Goal: Information Seeking & Learning: Learn about a topic

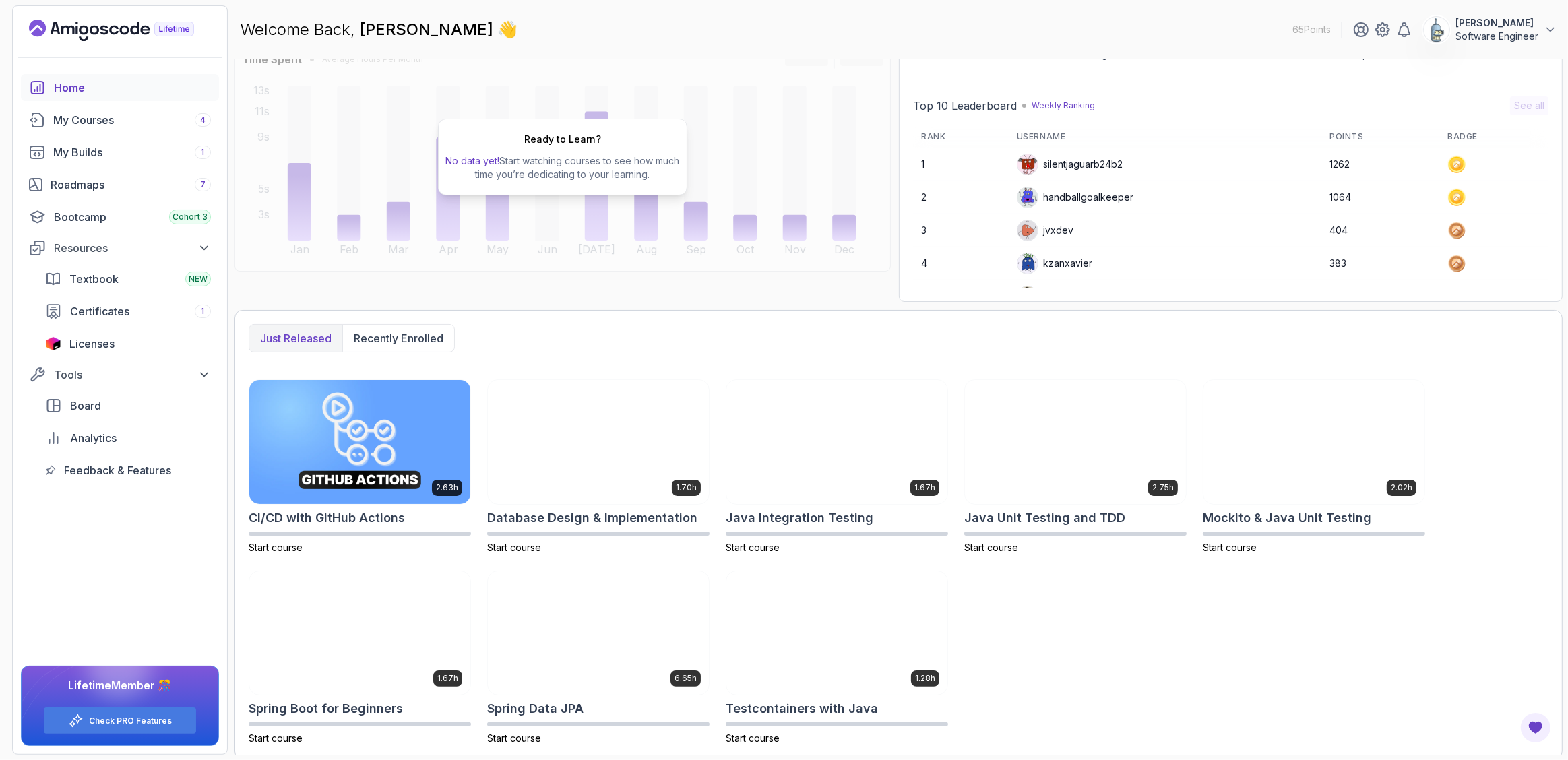
scroll to position [103, 0]
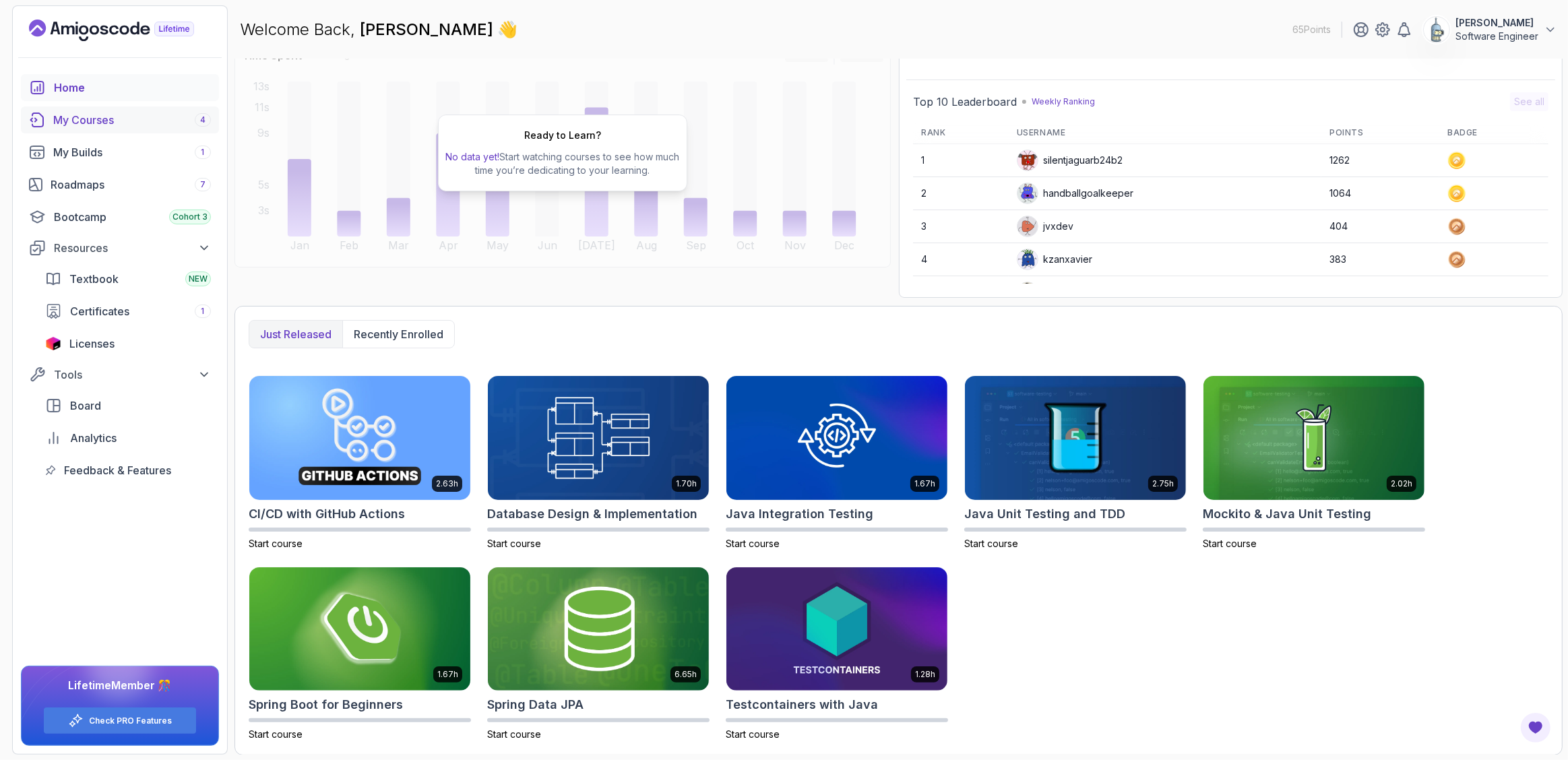
click at [103, 114] on div "My Courses 4" at bounding box center [132, 120] width 158 height 16
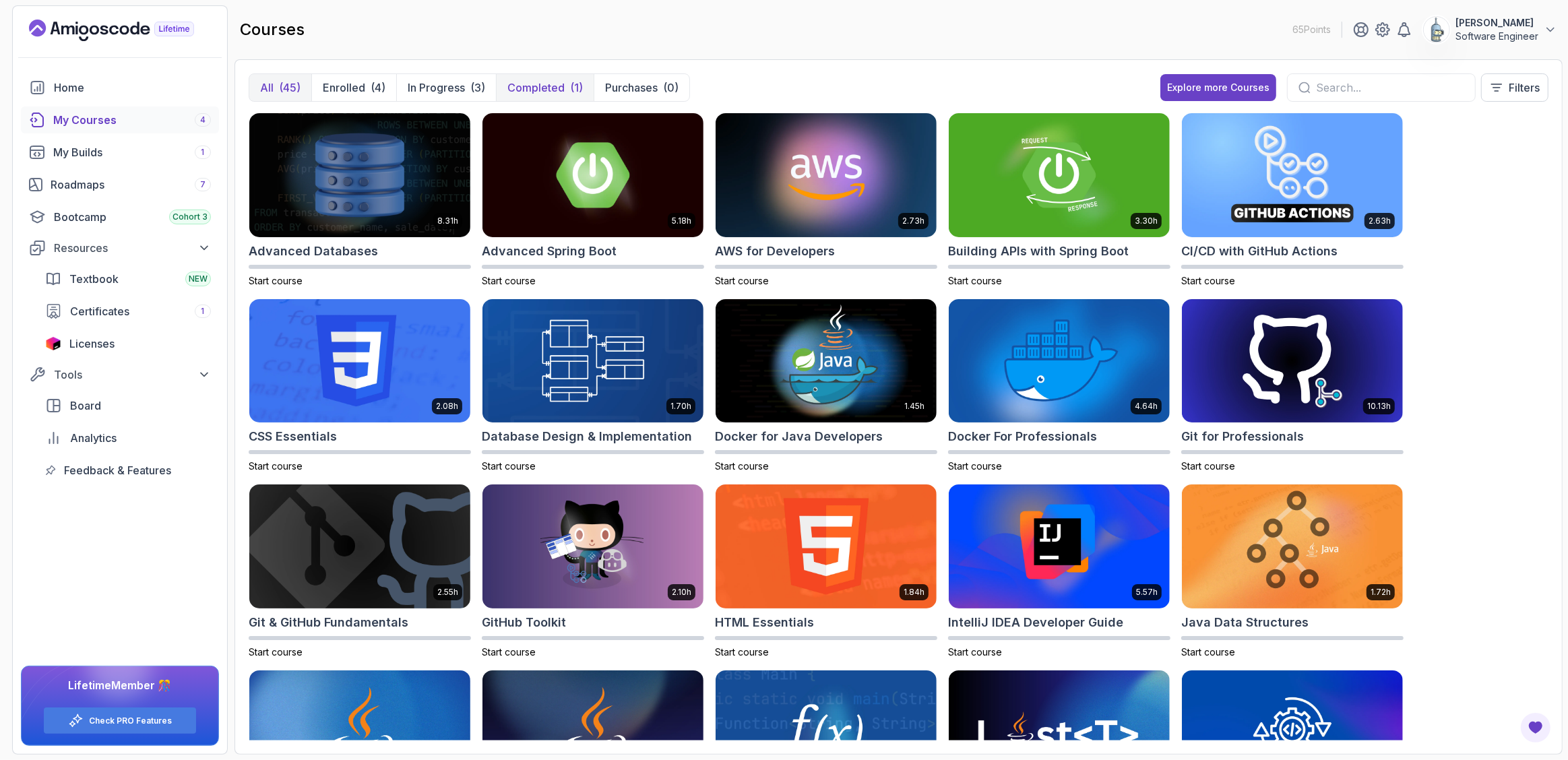
click at [524, 83] on p "Completed" at bounding box center [536, 87] width 57 height 16
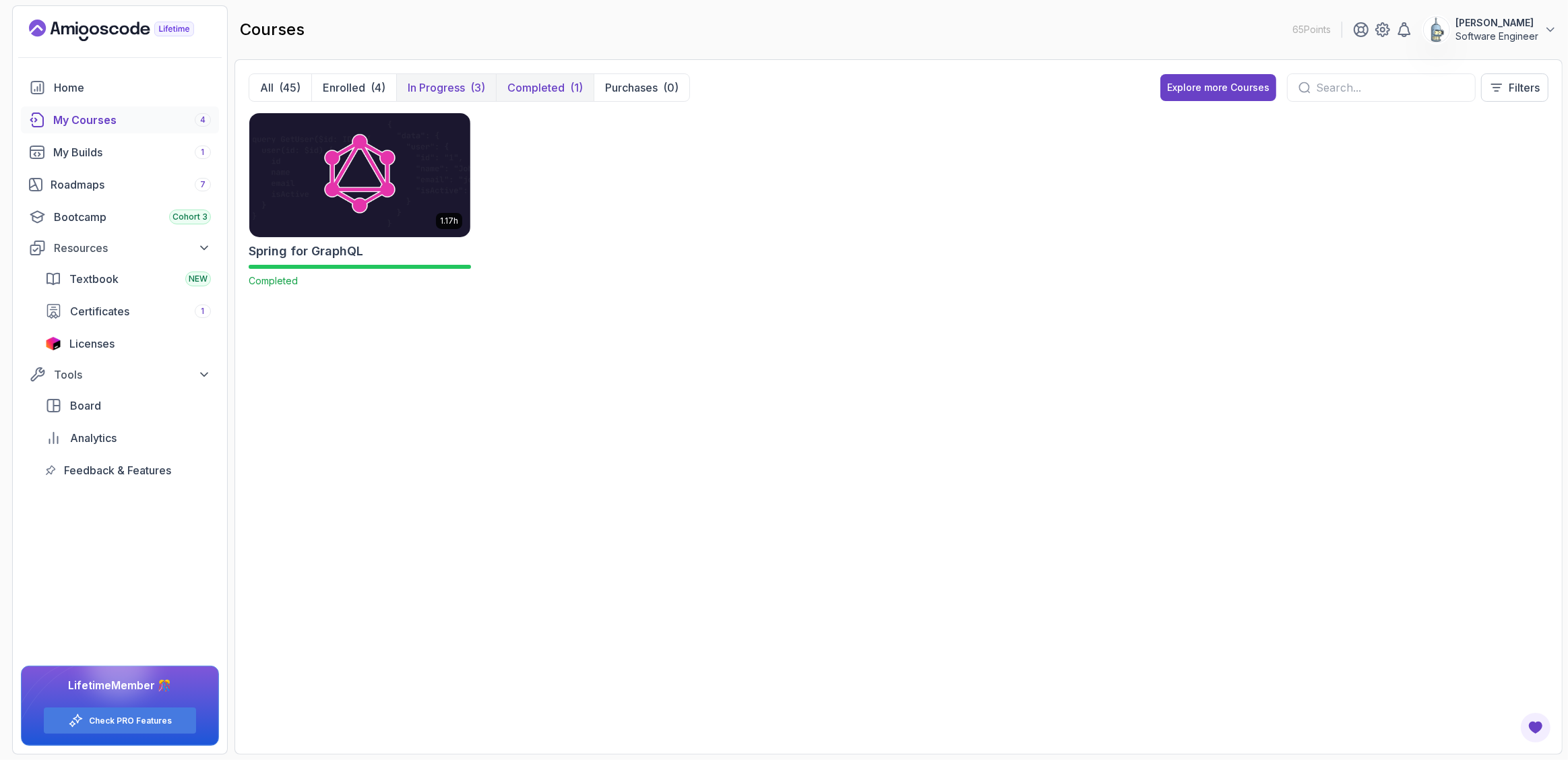
click at [456, 84] on p "In Progress" at bounding box center [436, 87] width 57 height 16
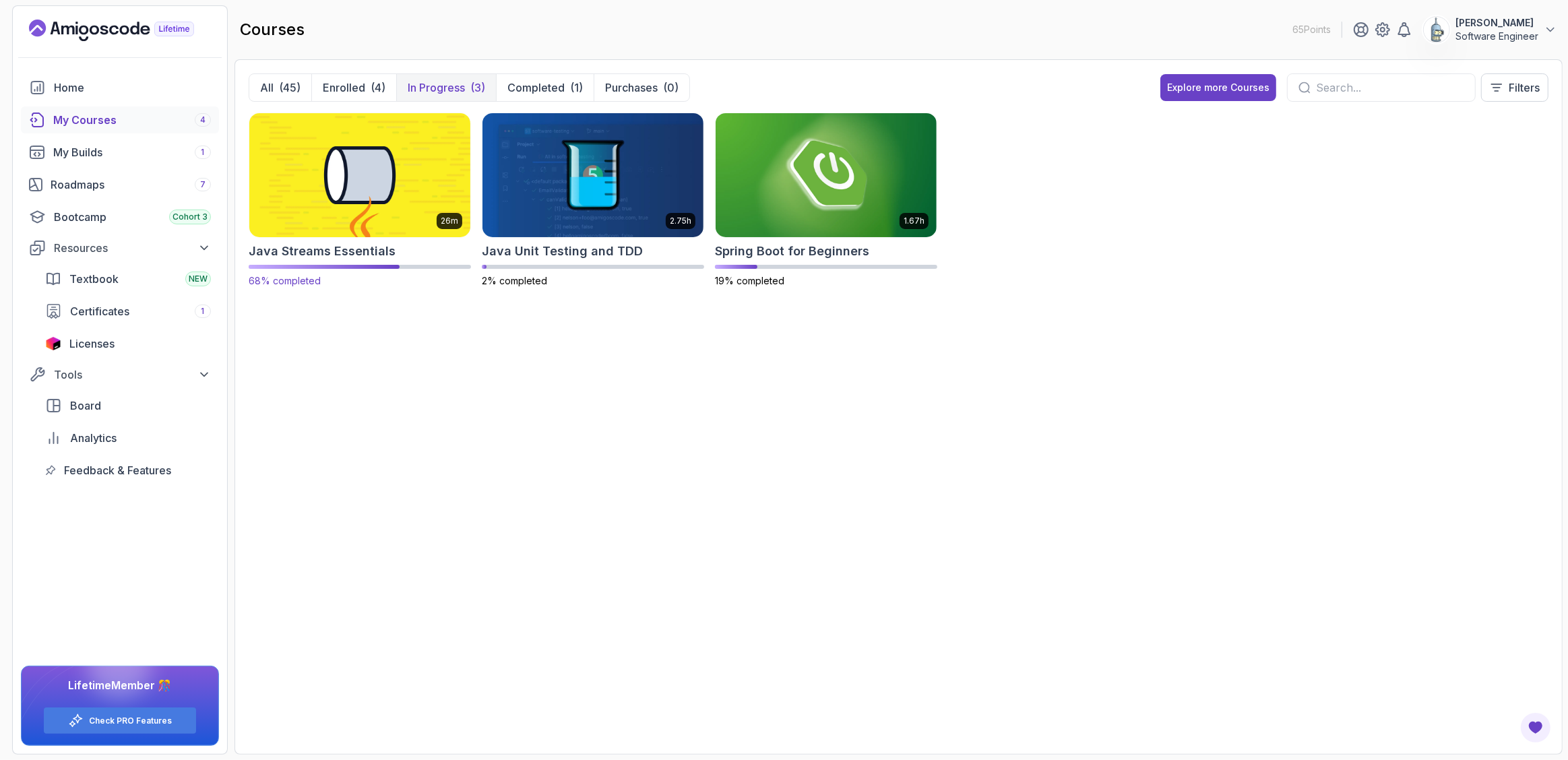
click at [372, 205] on img at bounding box center [360, 175] width 232 height 130
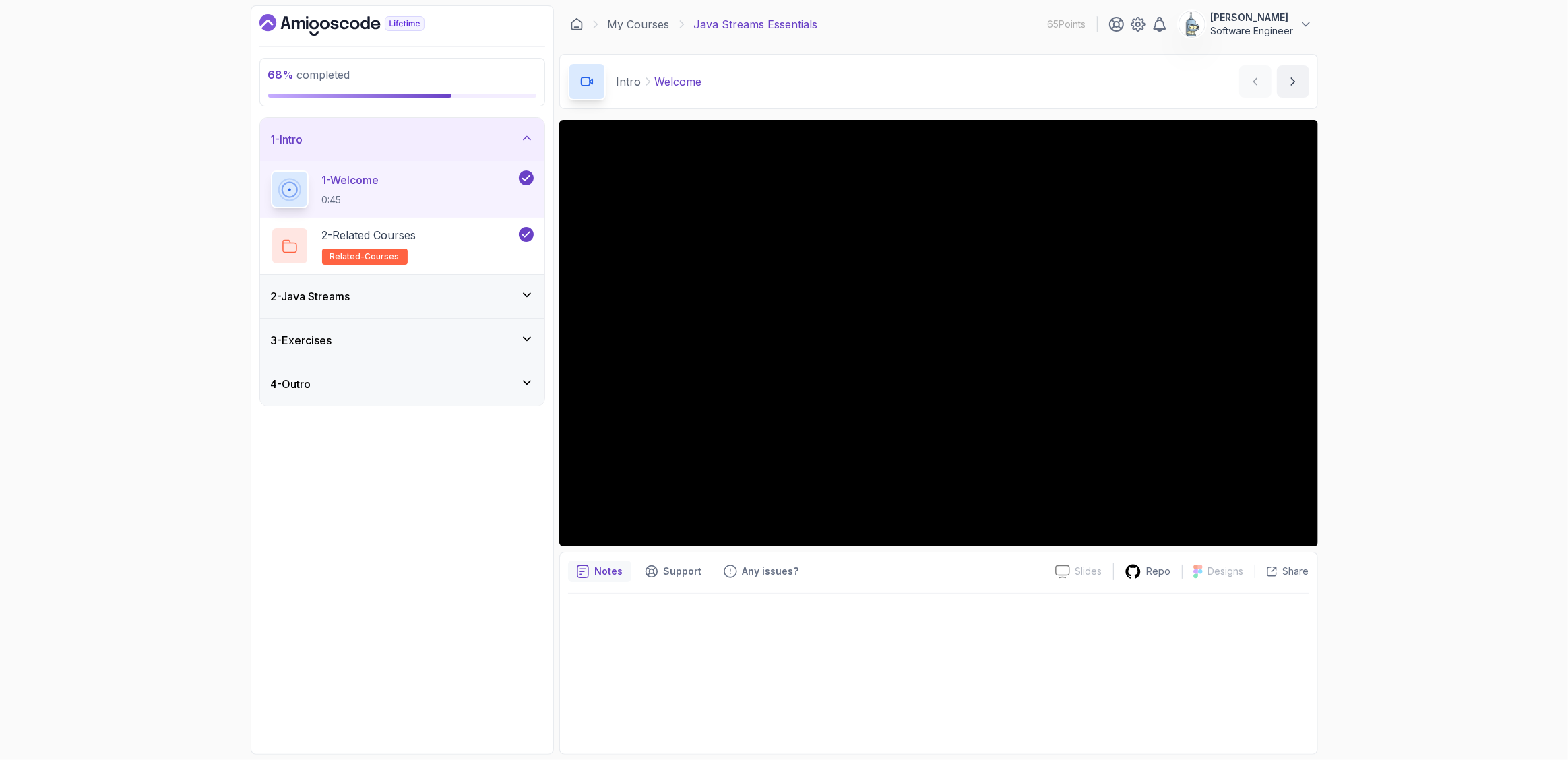
click at [526, 294] on icon at bounding box center [527, 295] width 14 height 14
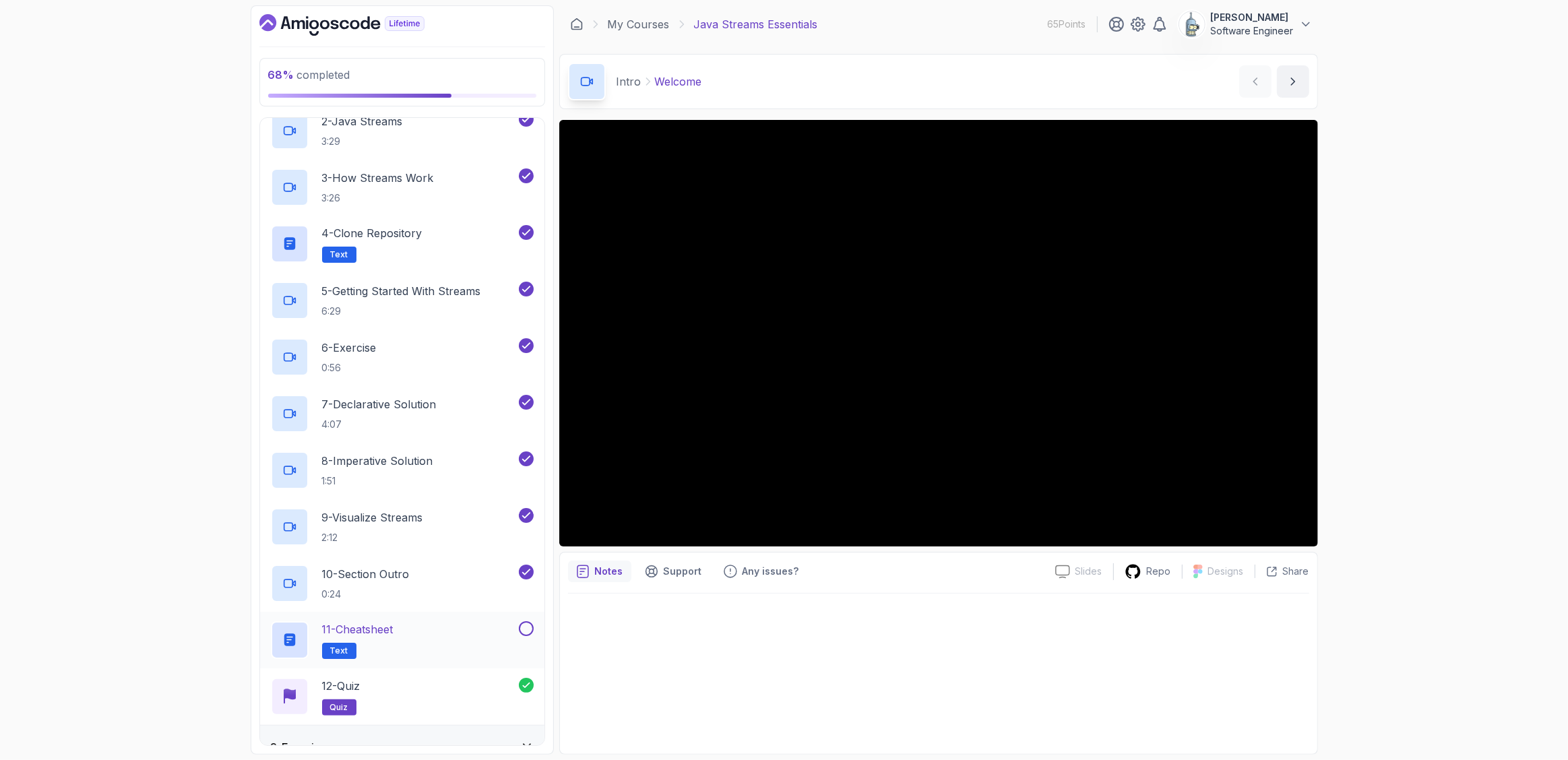
scroll to position [225, 0]
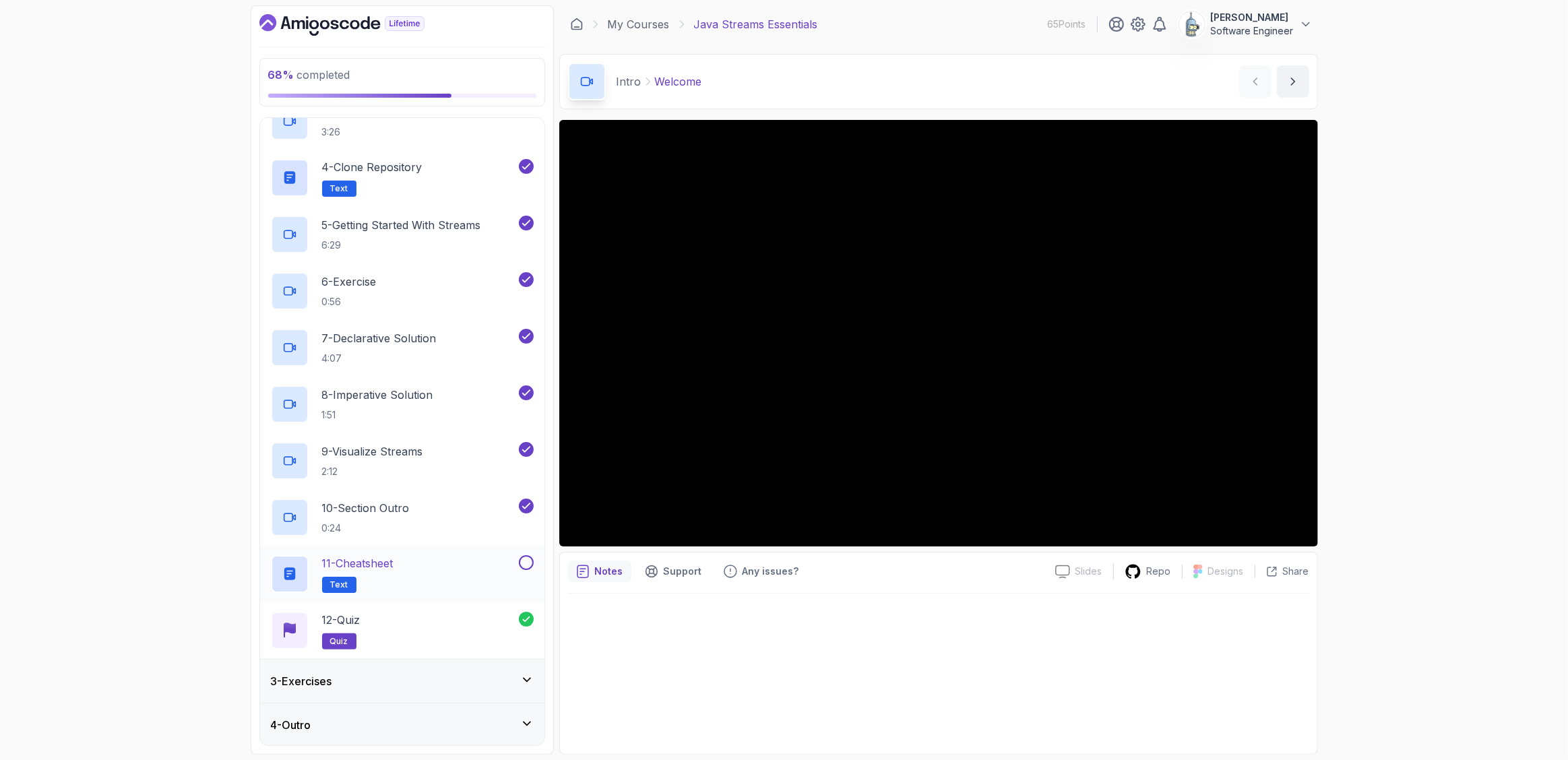
click at [402, 562] on div "11 - Cheatsheet Text" at bounding box center [394, 574] width 246 height 37
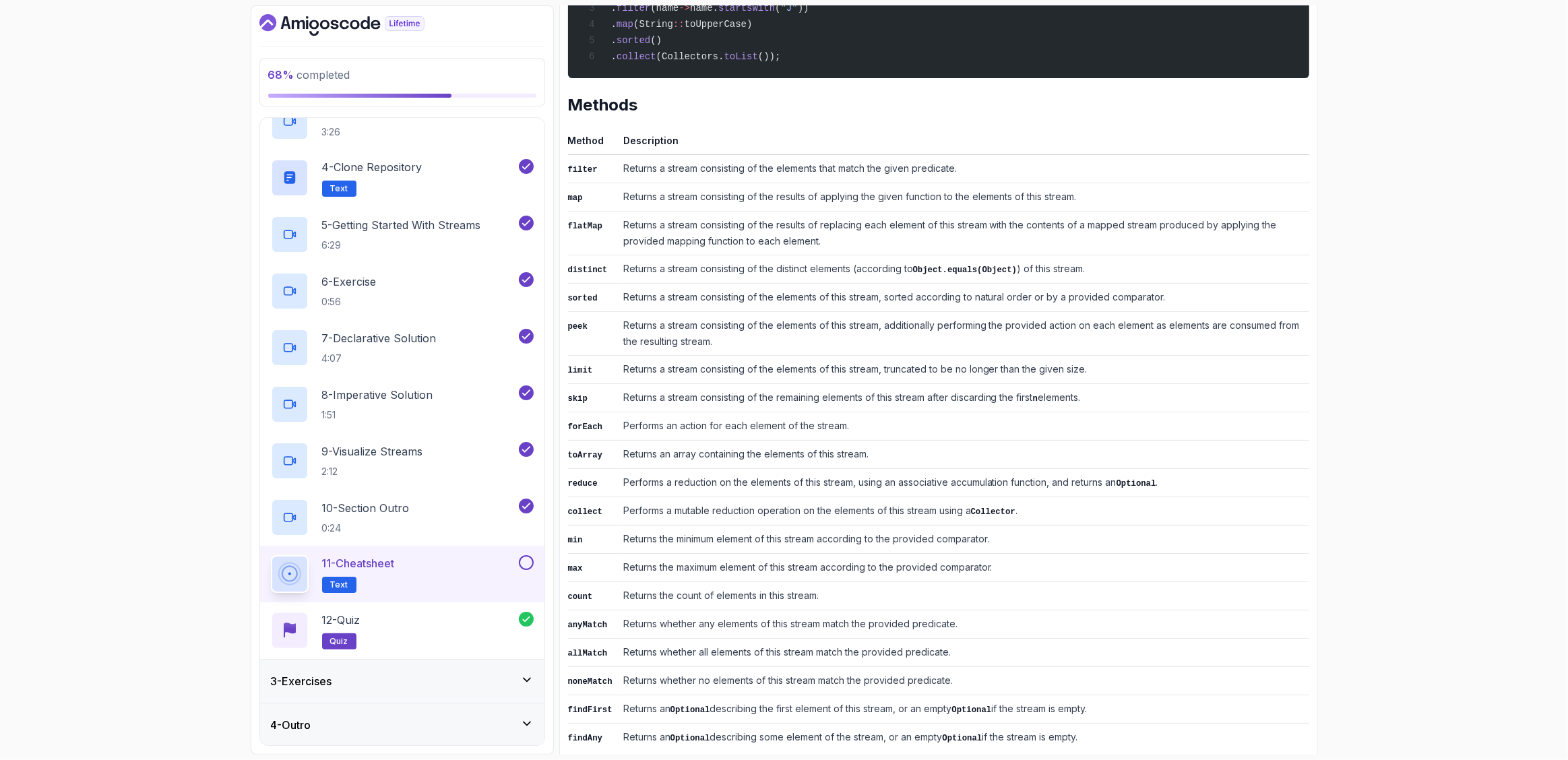
scroll to position [391, 0]
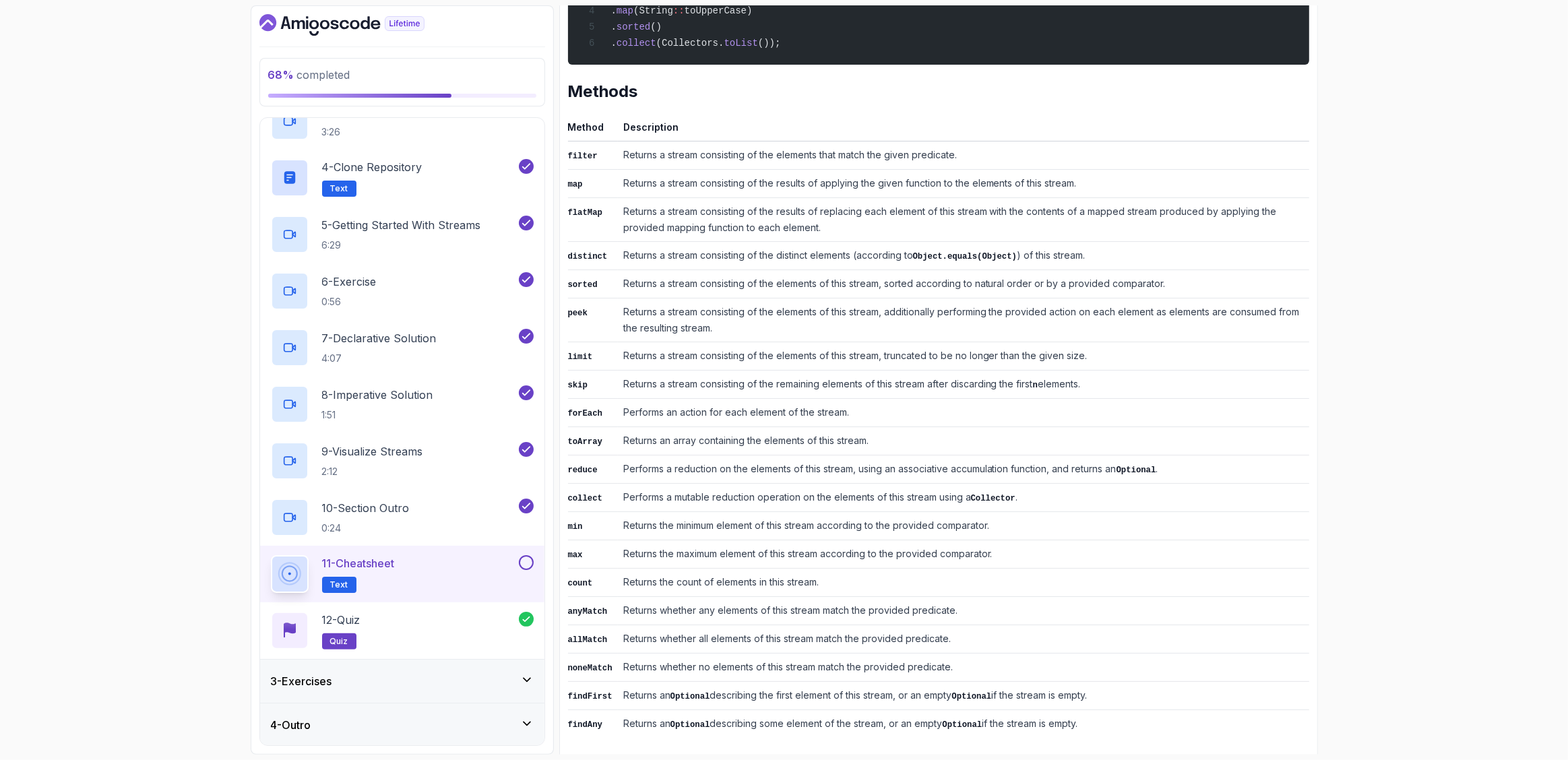
click at [949, 159] on td "Returns a stream consisting of the elements that match the given predicate." at bounding box center [964, 155] width 691 height 28
click at [948, 157] on td "Returns a stream consisting of the elements that match the given predicate." at bounding box center [964, 155] width 691 height 28
click at [1319, 444] on section "68 % completed 1 - Intro 2 - Java Streams 1 - Intro 1:14 2 - Java Streams 3:29 …" at bounding box center [784, 380] width 1078 height 760
click at [939, 153] on td "Returns a stream consisting of the elements that match the given predicate." at bounding box center [964, 155] width 691 height 28
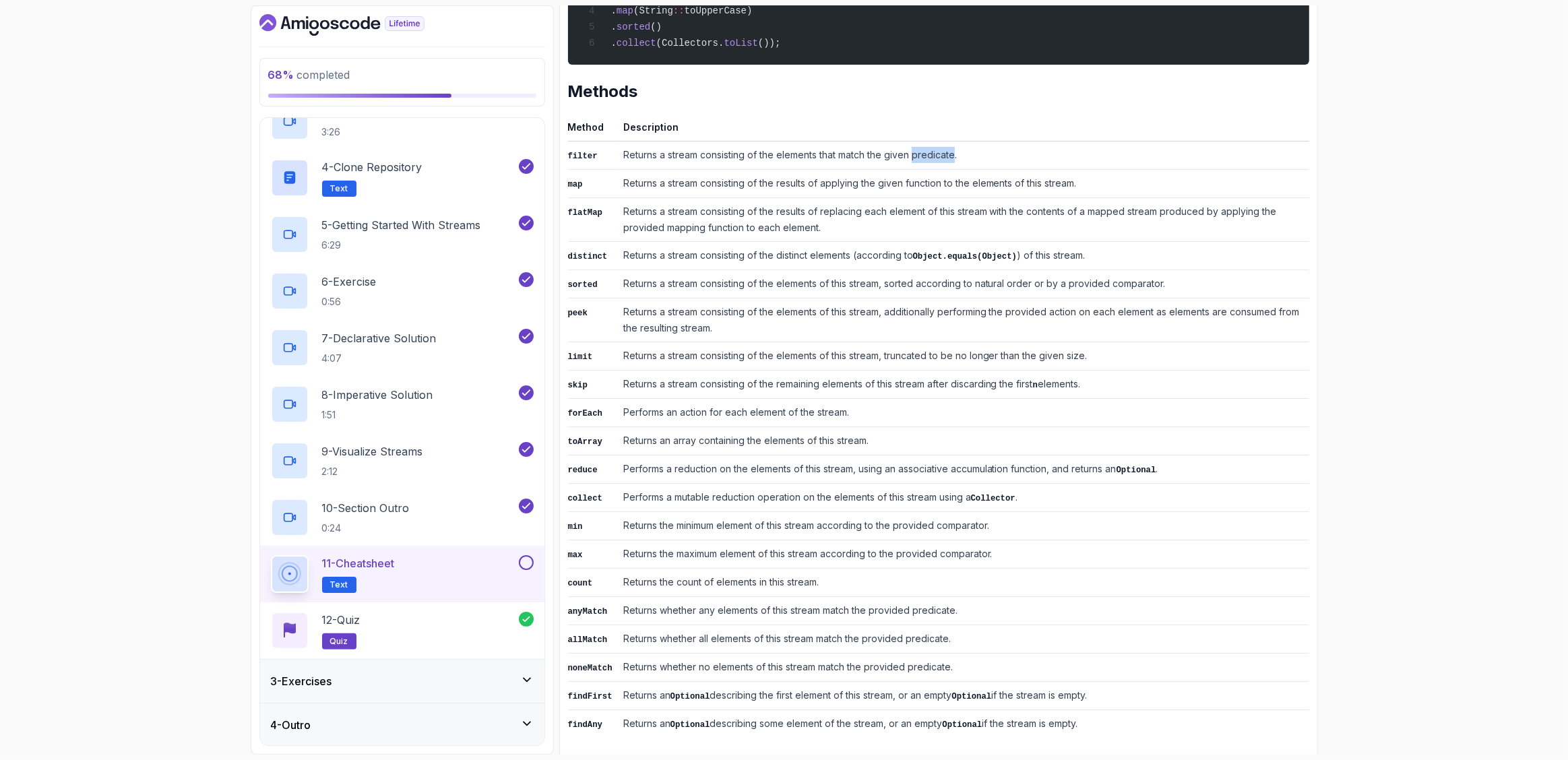
click at [939, 153] on td "Returns a stream consisting of the elements that match the given predicate." at bounding box center [964, 155] width 691 height 28
copy td "predicate"
click at [529, 676] on icon at bounding box center [527, 680] width 14 height 14
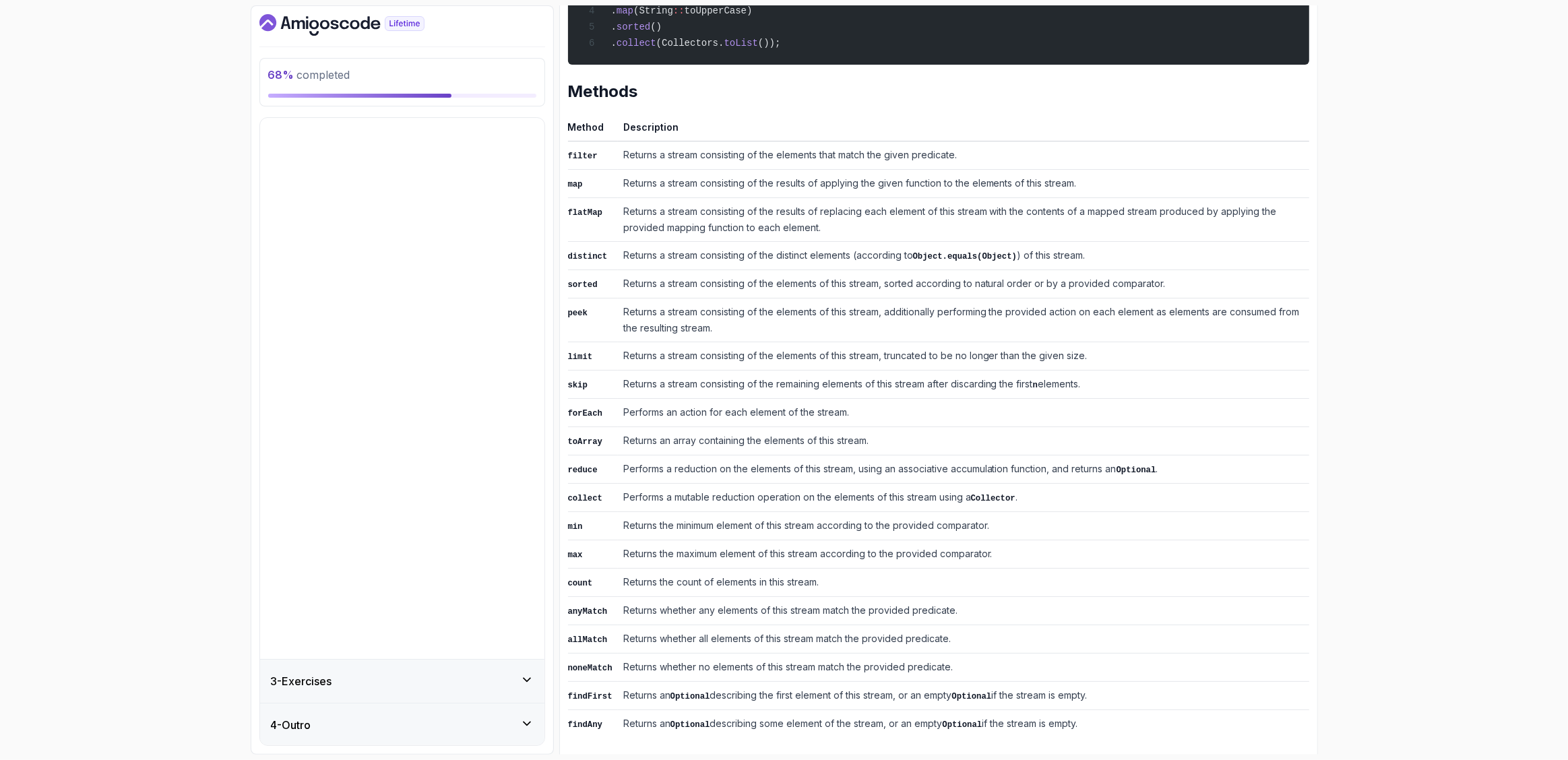
scroll to position [0, 0]
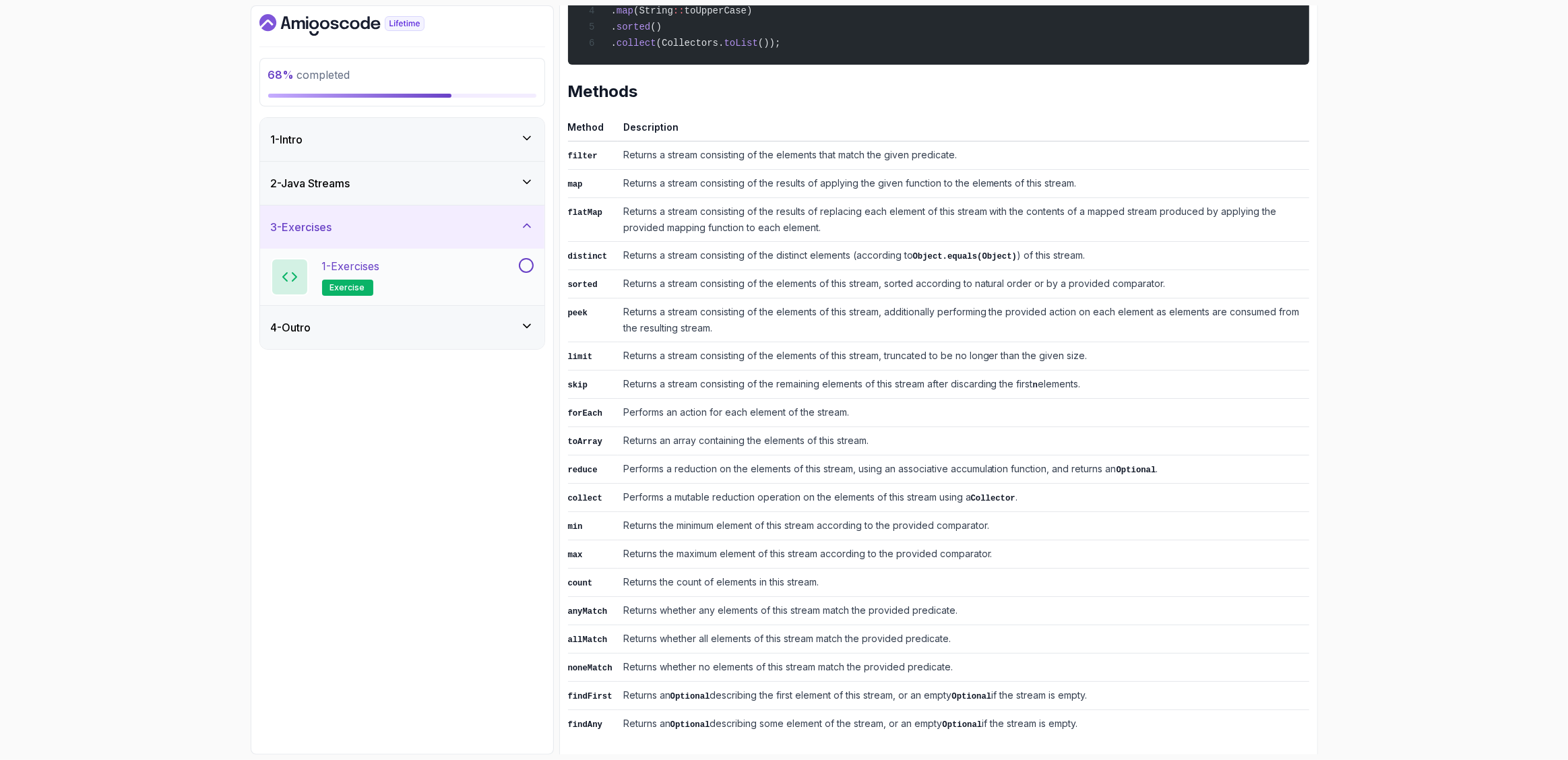
click at [348, 294] on p "exercise" at bounding box center [347, 288] width 51 height 16
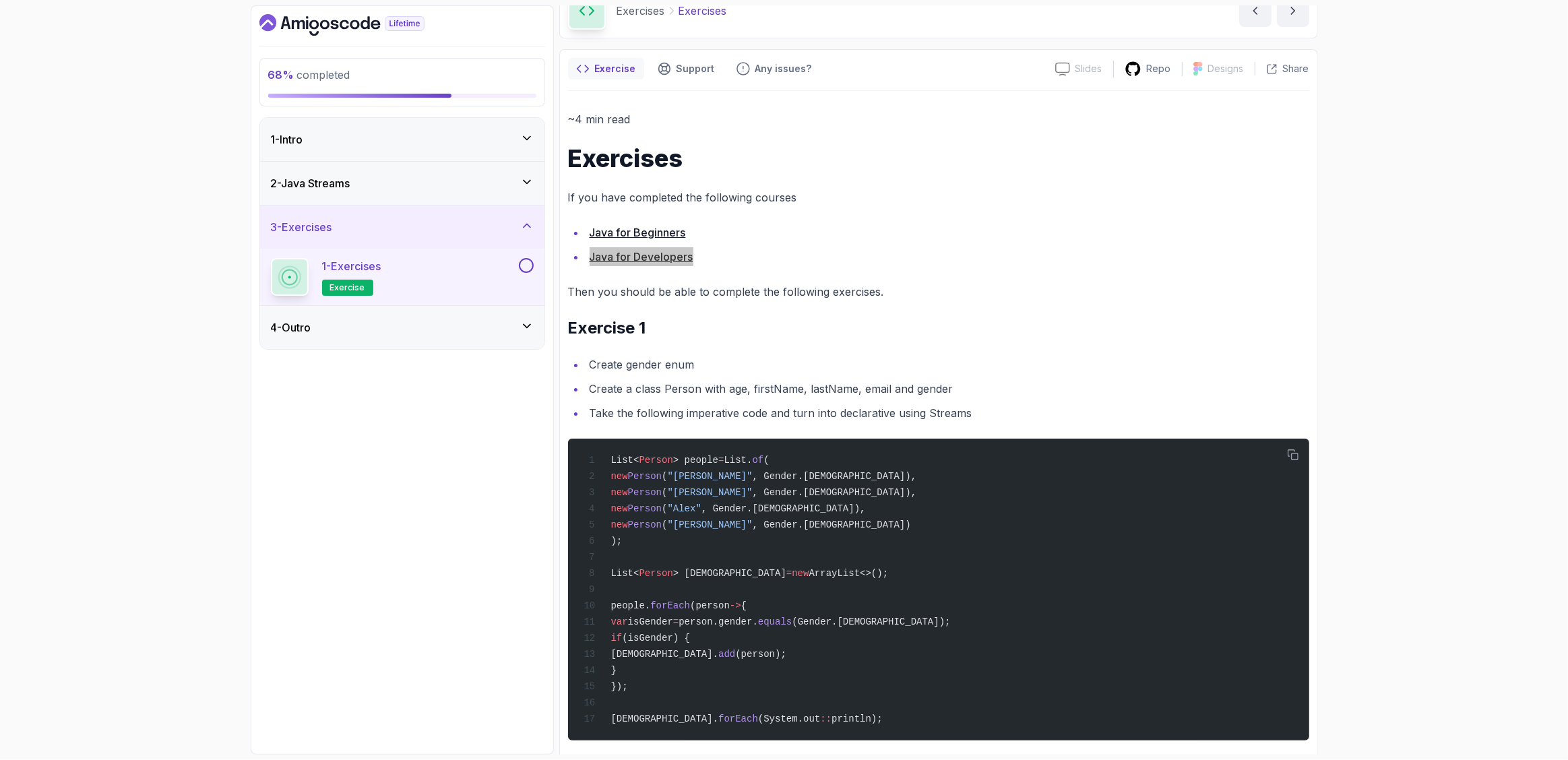
scroll to position [87, 0]
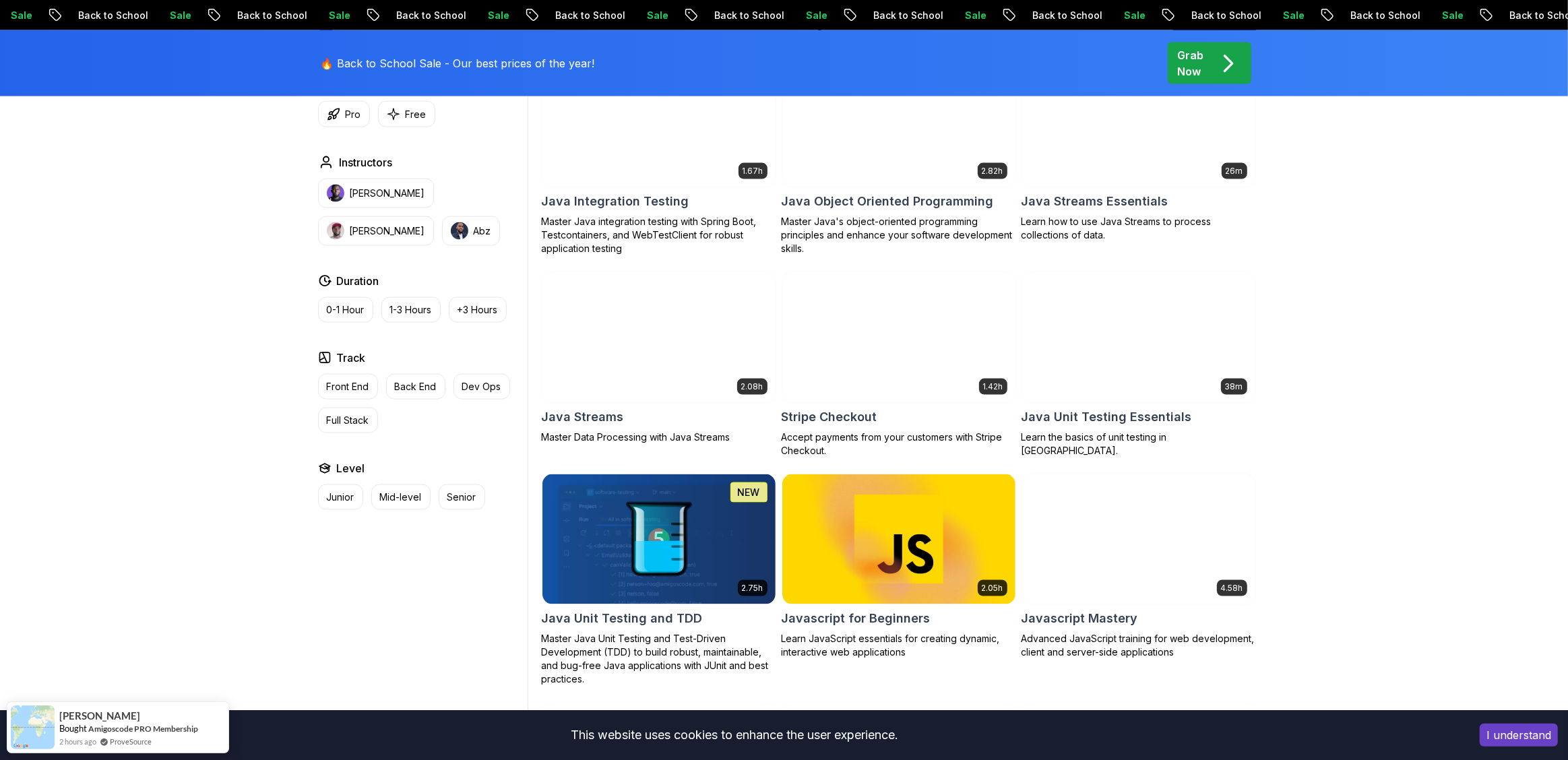
scroll to position [2476, 0]
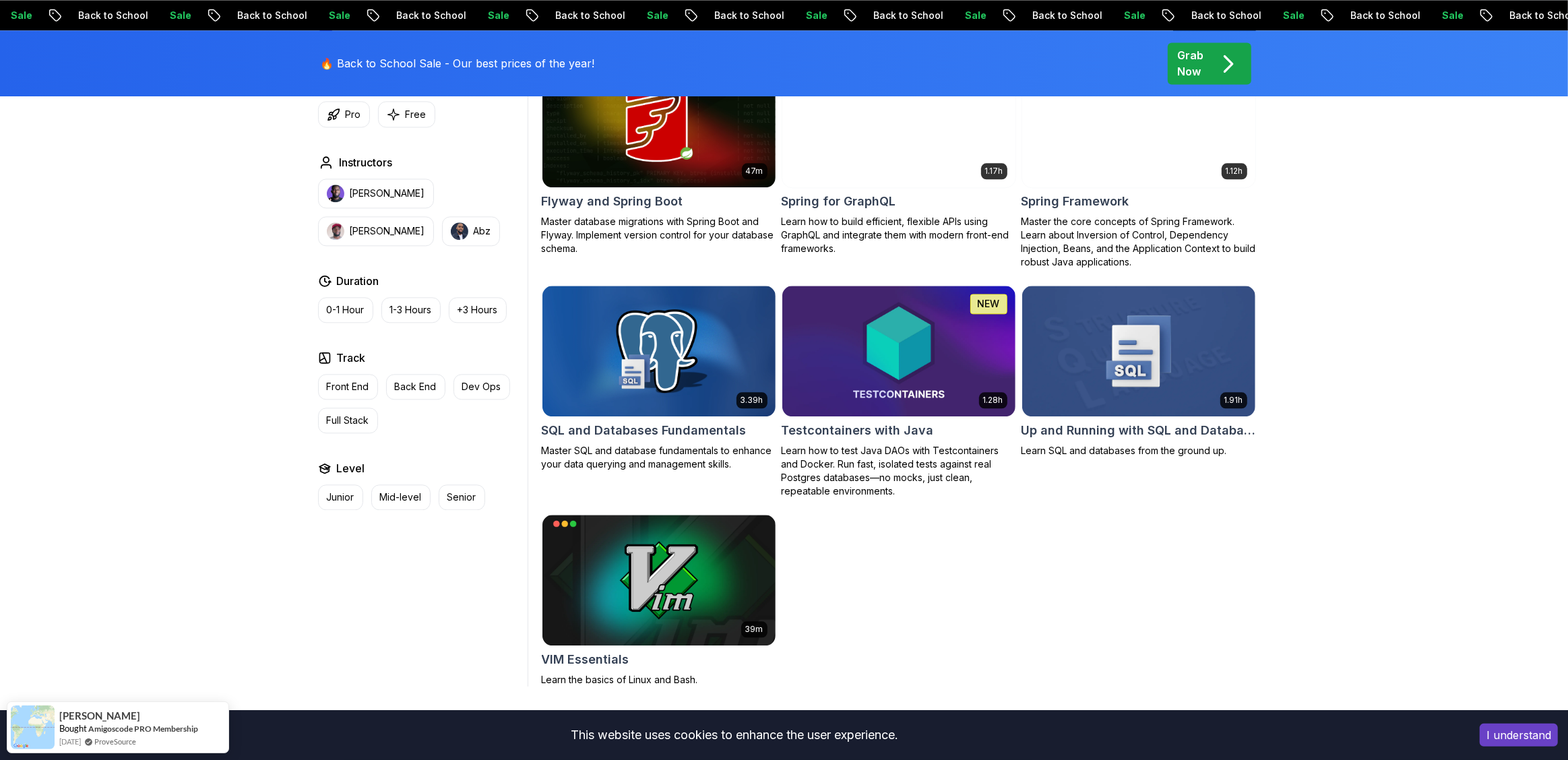
scroll to position [2972, 0]
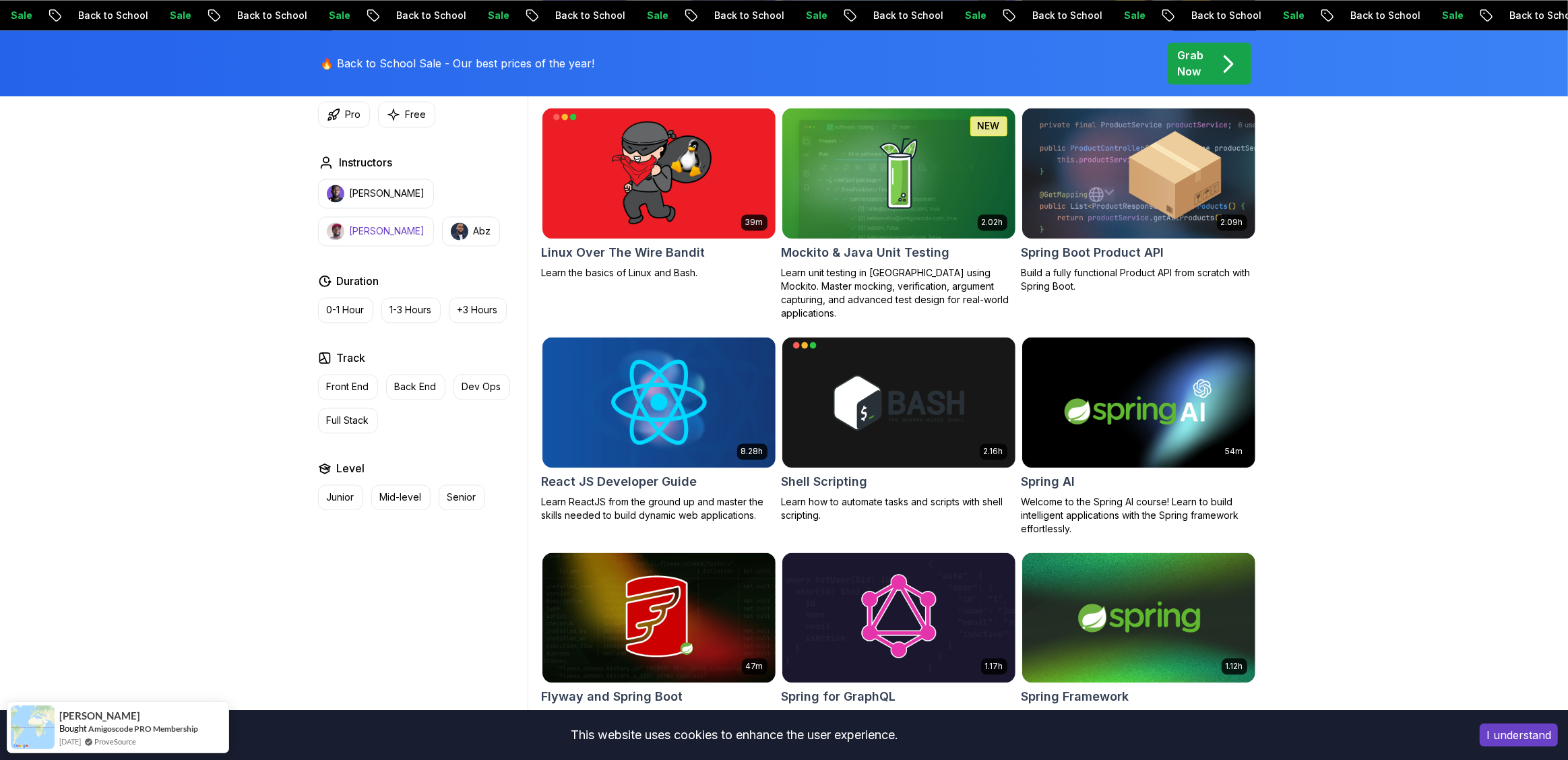
click at [434, 217] on button "Richard" at bounding box center [376, 231] width 116 height 30
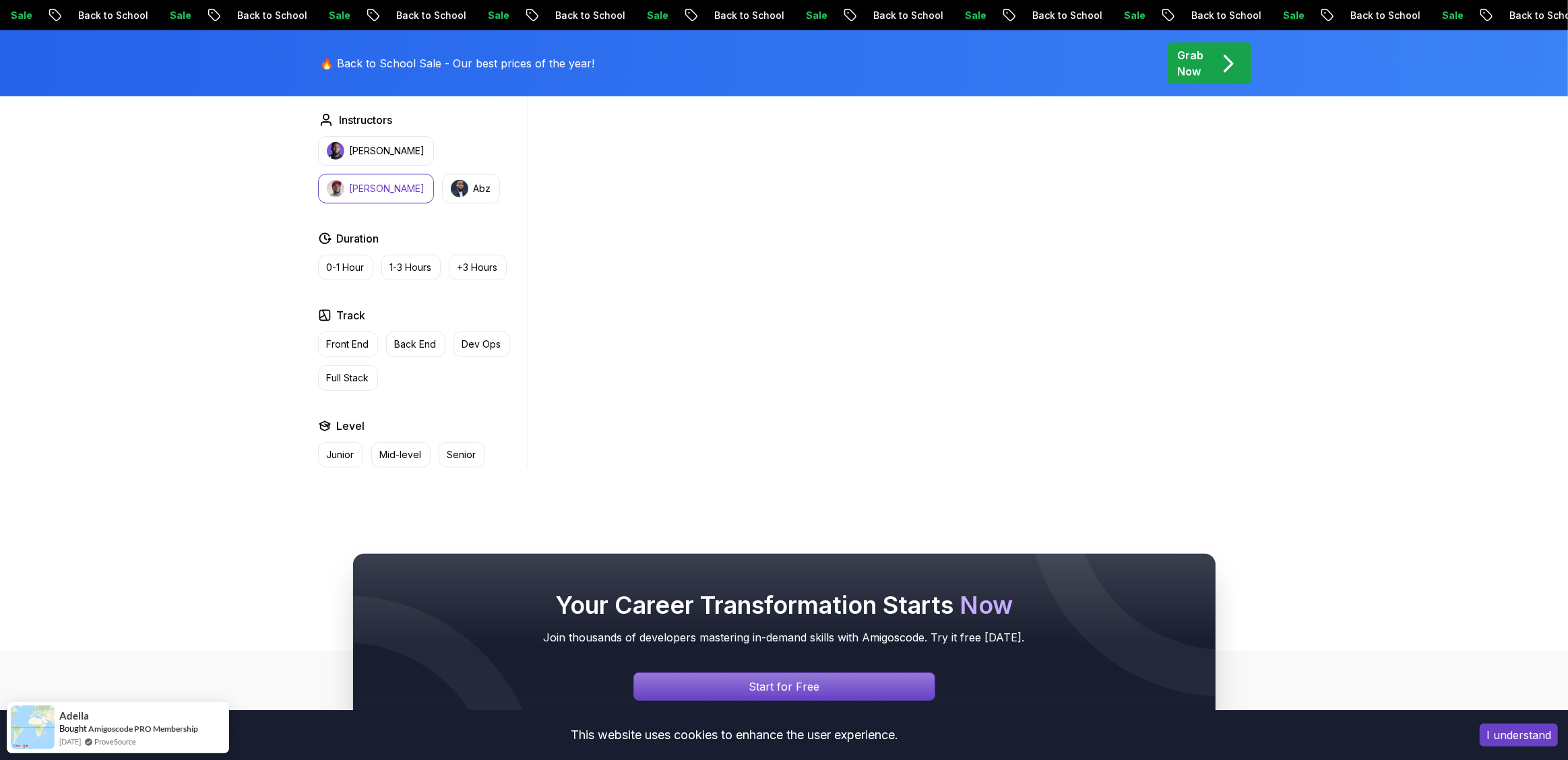
scroll to position [426, 0]
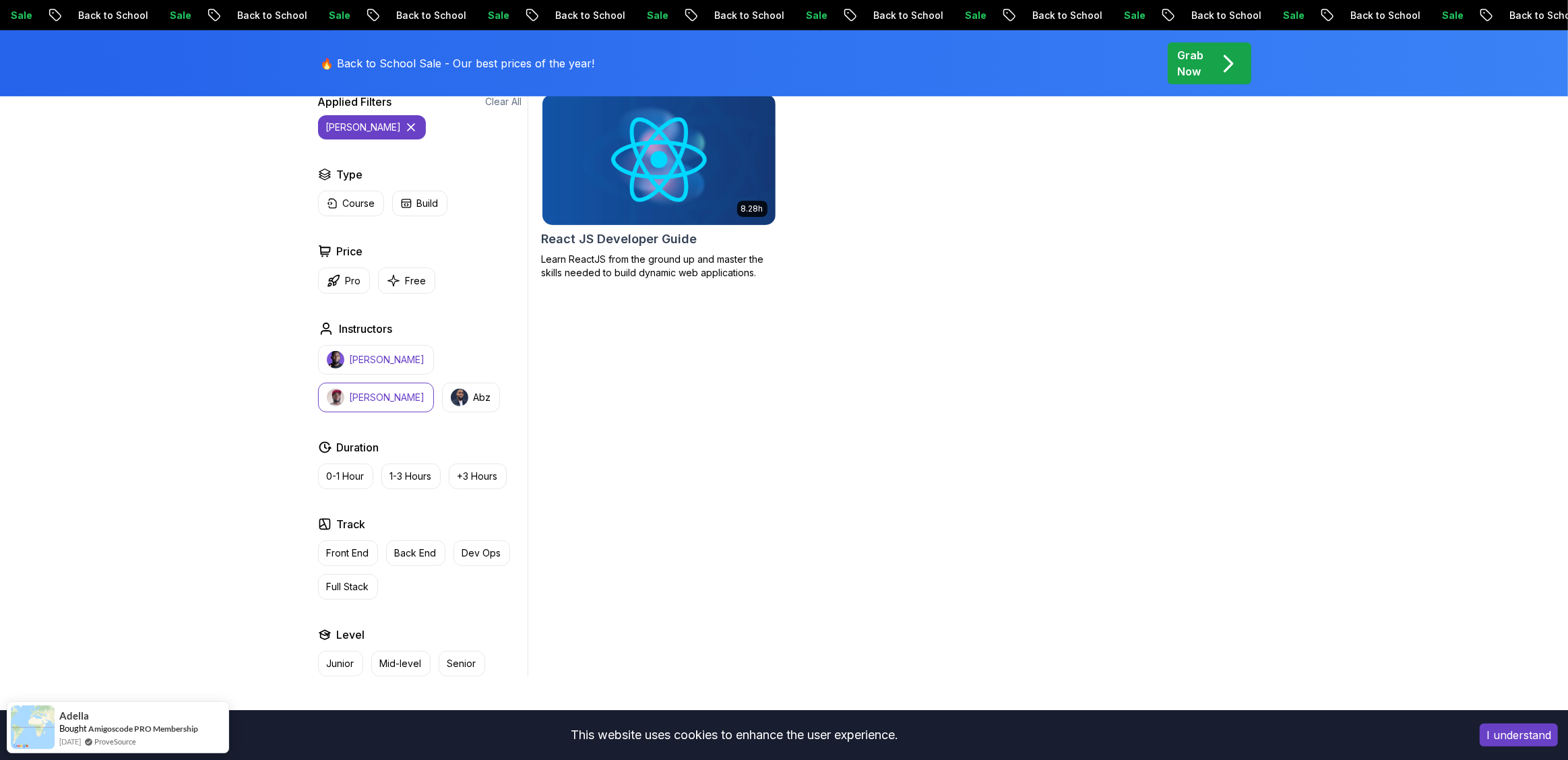
click at [375, 359] on p "Nelson Djalo" at bounding box center [387, 360] width 76 height 14
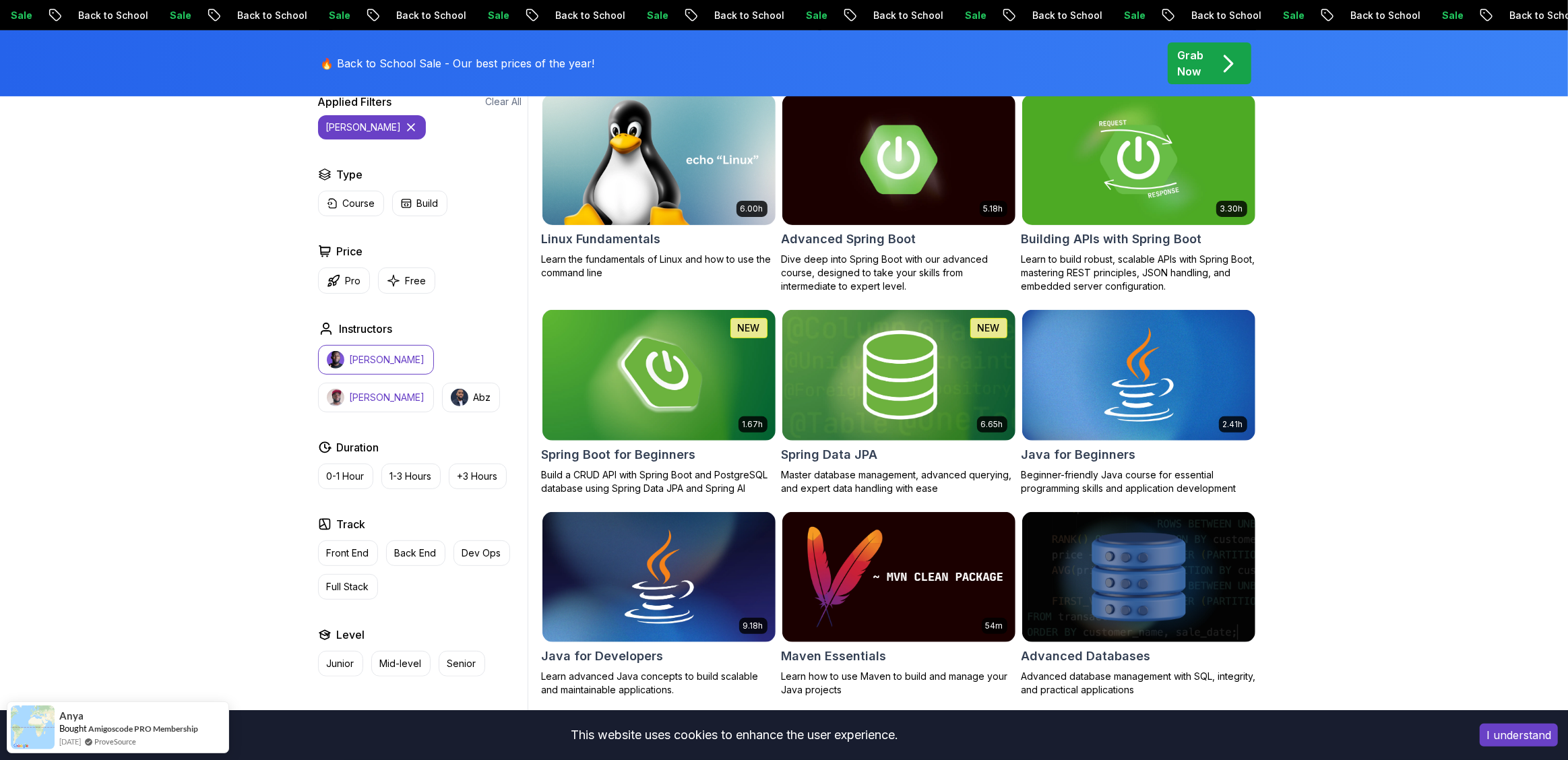
click at [425, 391] on p "Richard" at bounding box center [387, 398] width 76 height 14
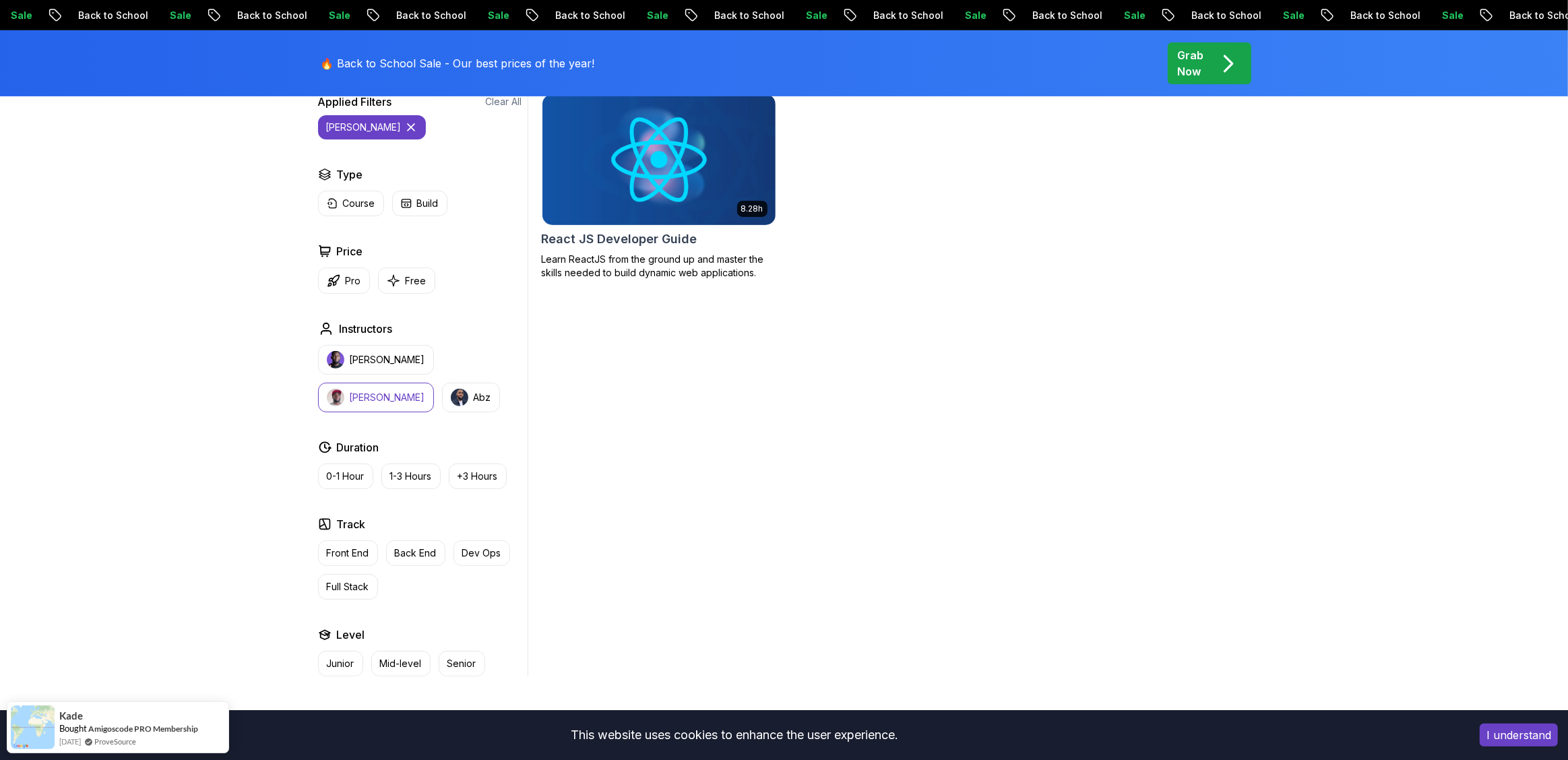
scroll to position [302, 0]
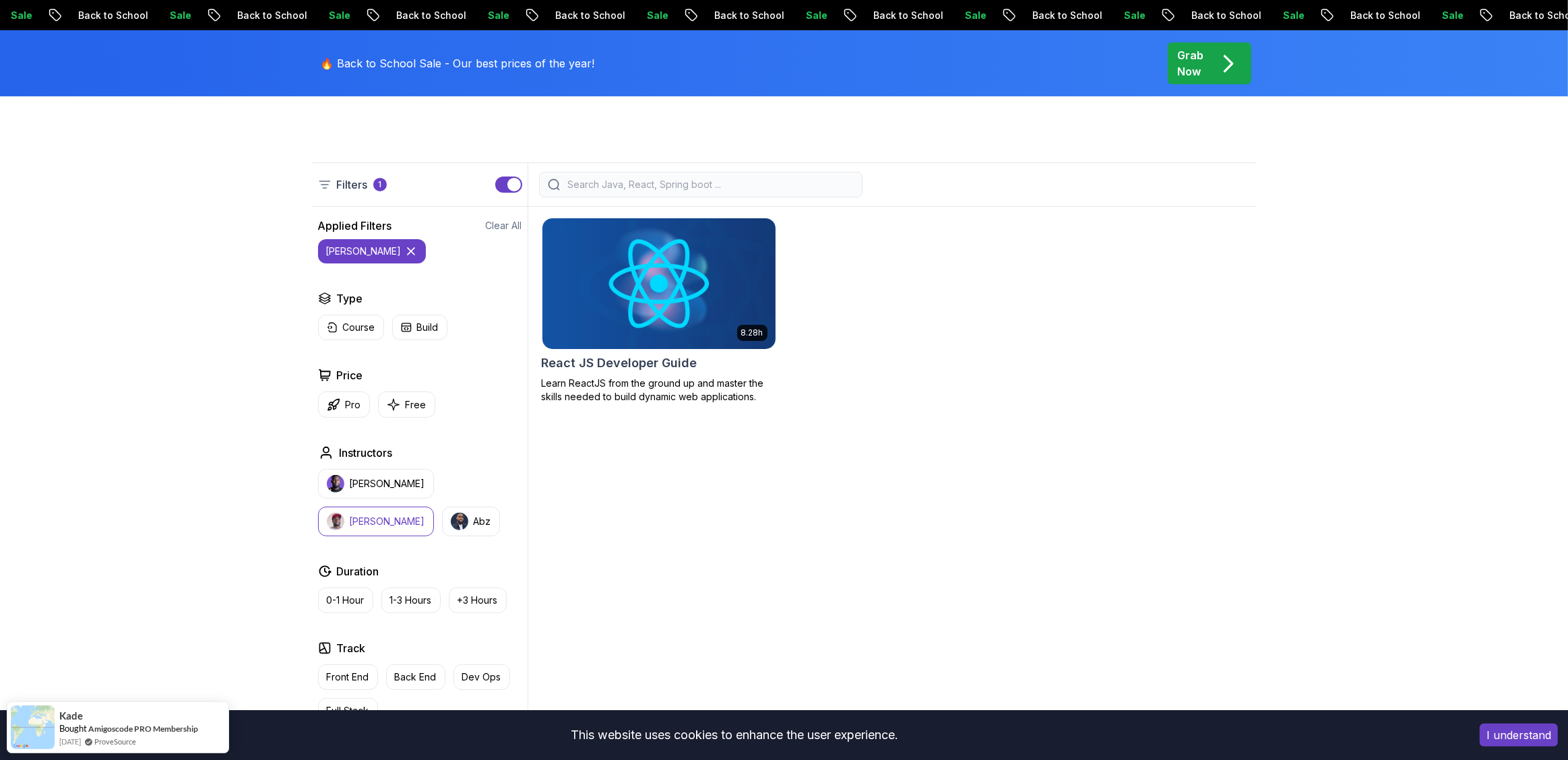
click at [655, 283] on img at bounding box center [658, 283] width 245 height 137
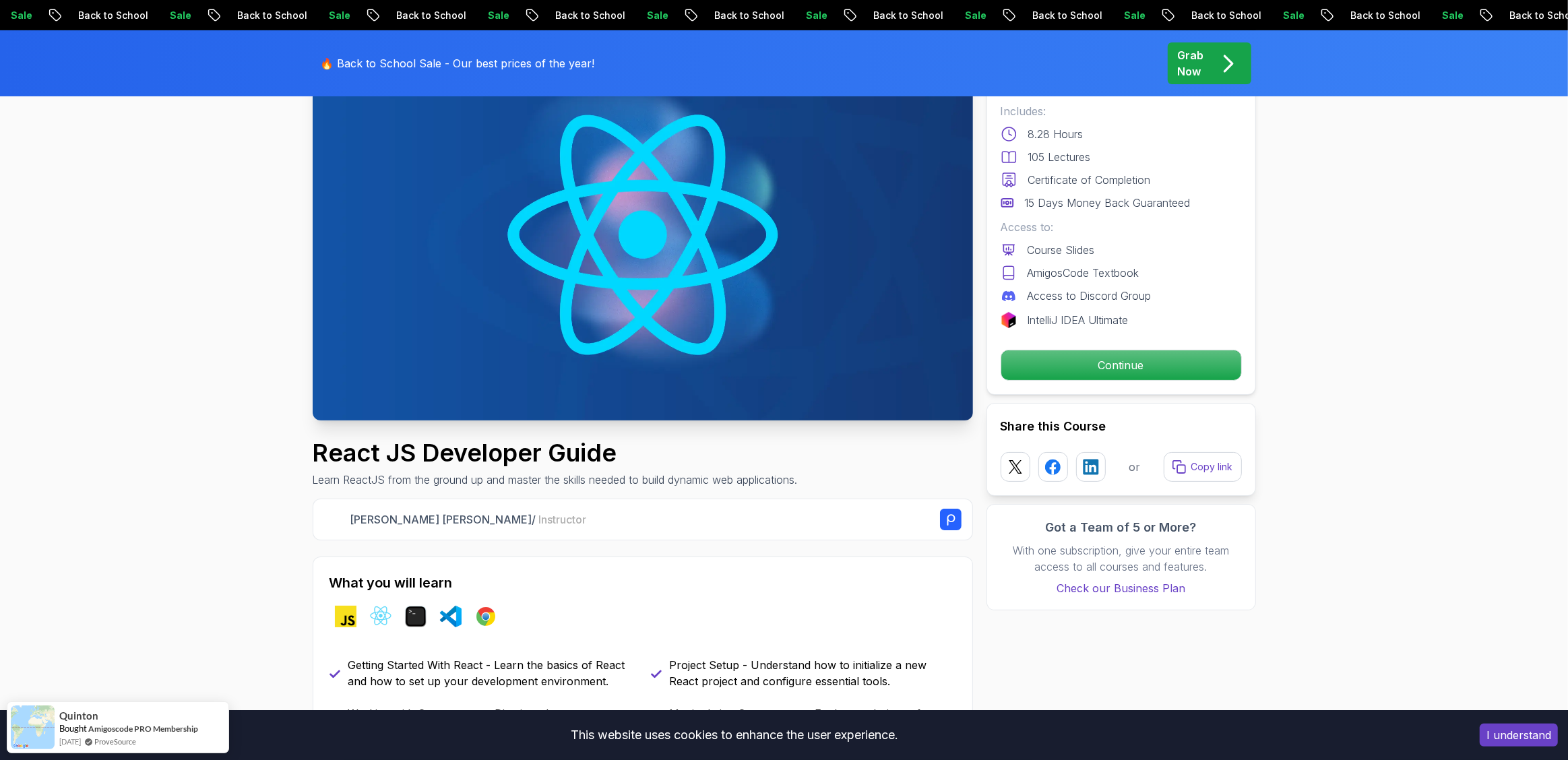
scroll to position [198, 0]
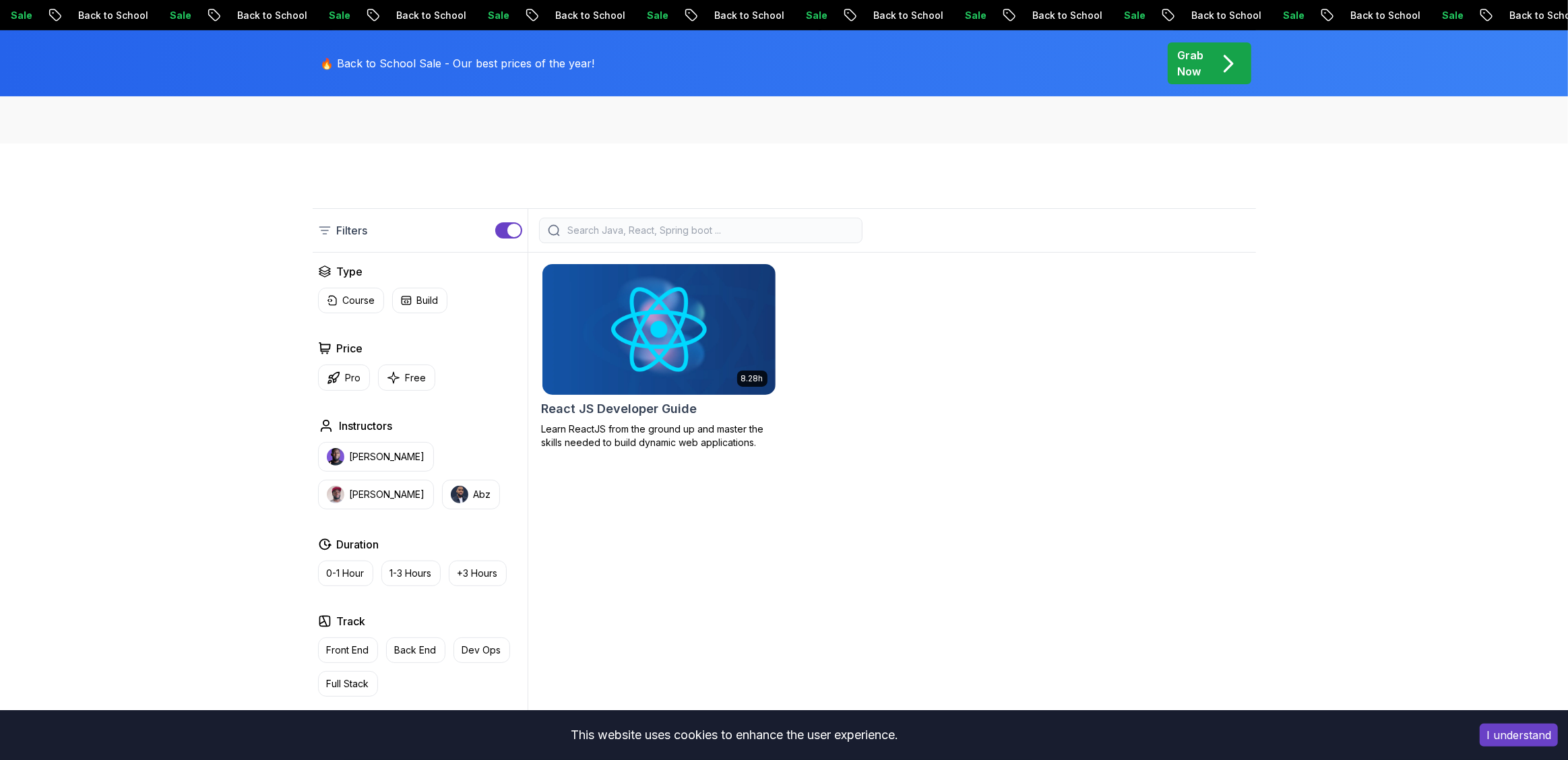
scroll to position [302, 0]
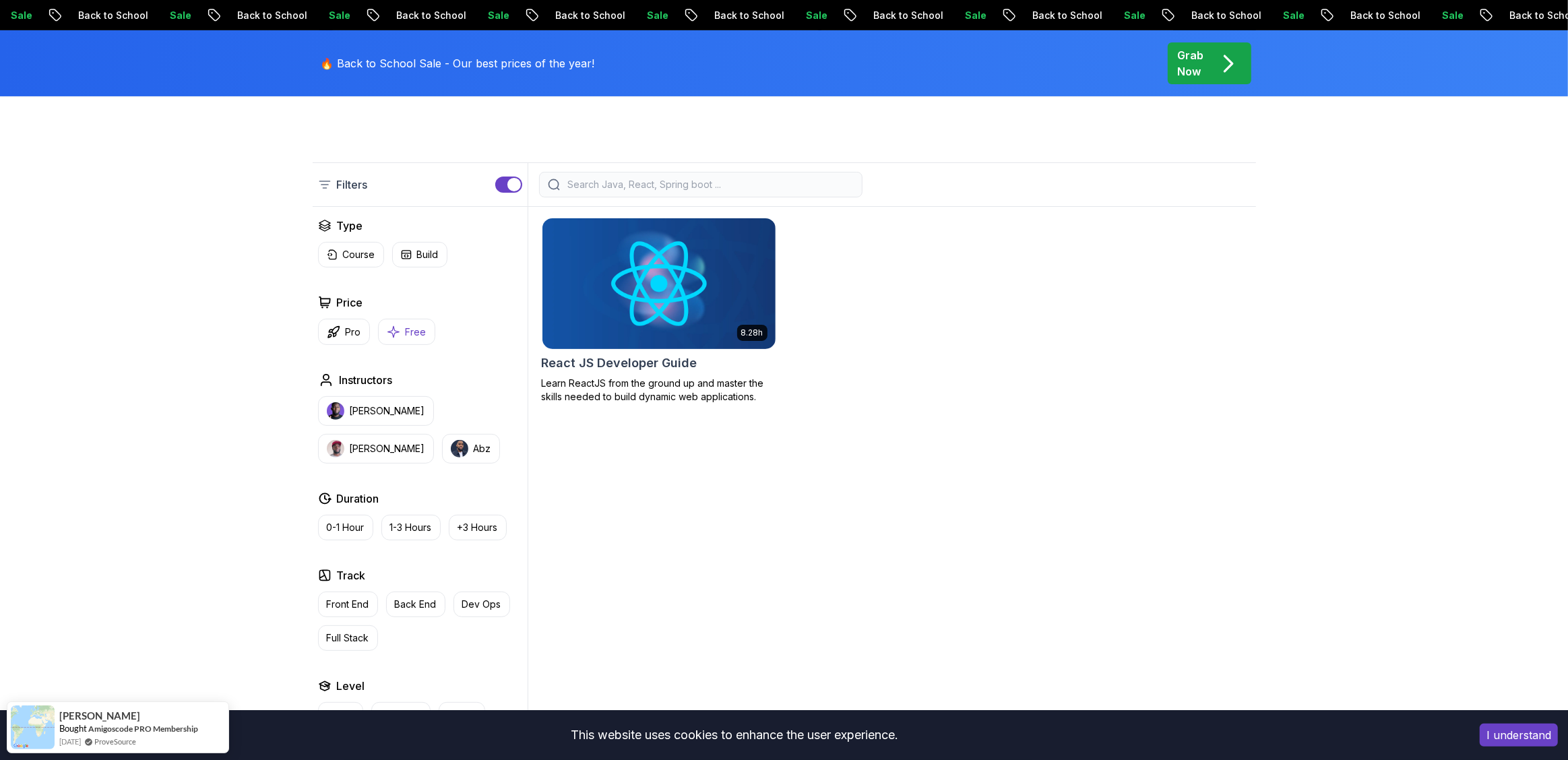
click at [417, 337] on p "Free" at bounding box center [416, 333] width 21 height 14
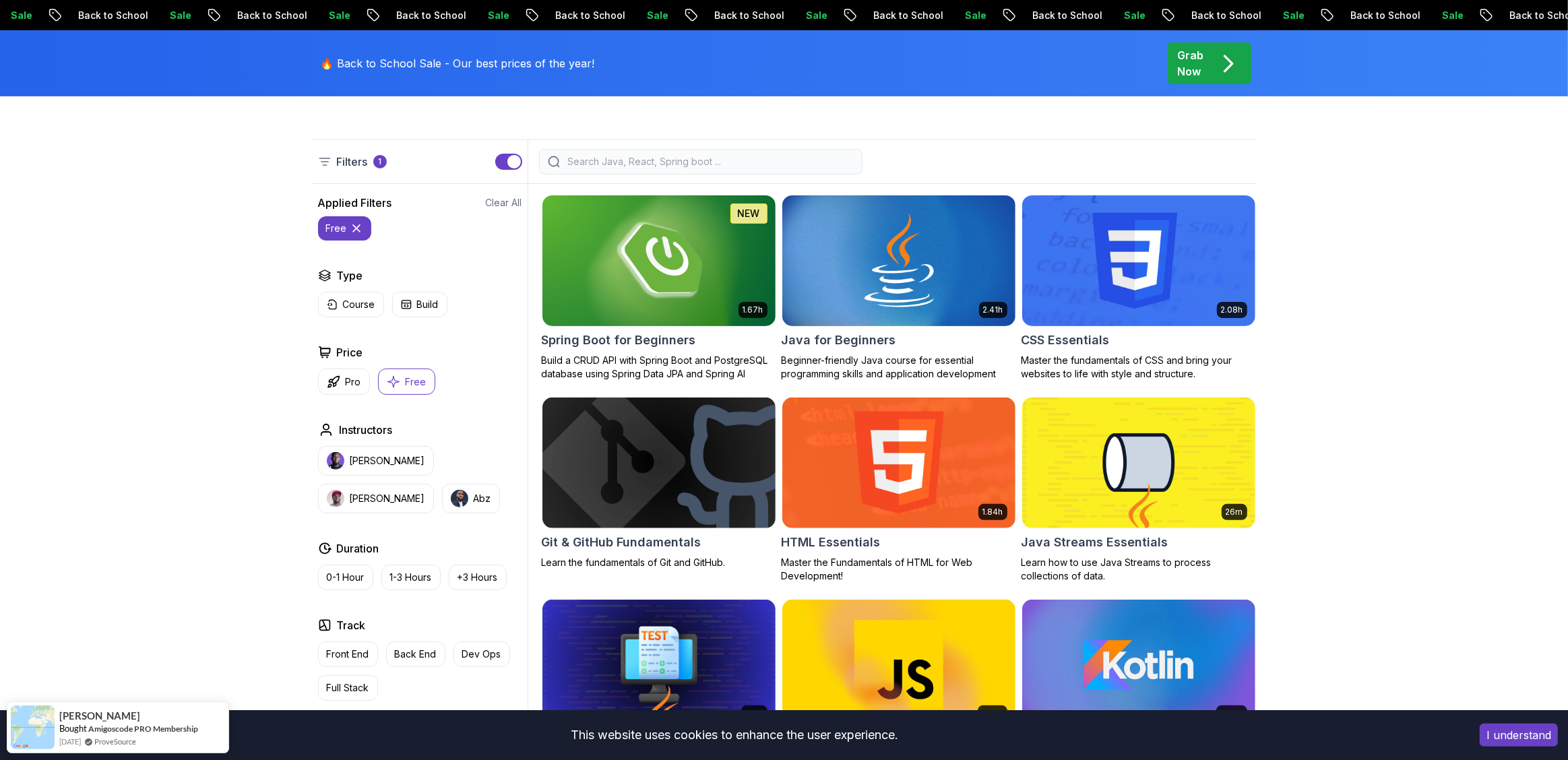
scroll to position [362, 0]
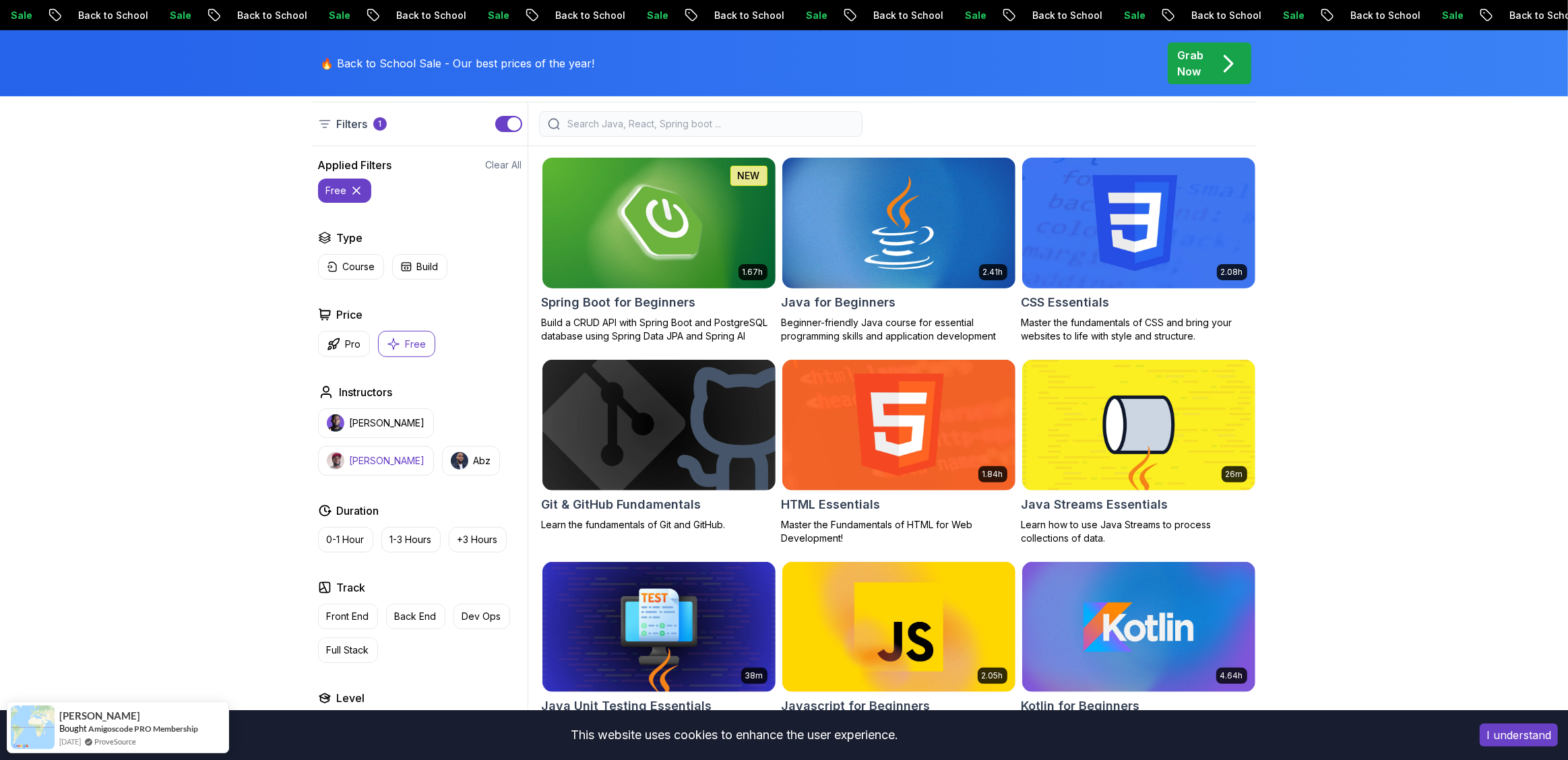
click at [425, 454] on p "Richard" at bounding box center [387, 461] width 76 height 14
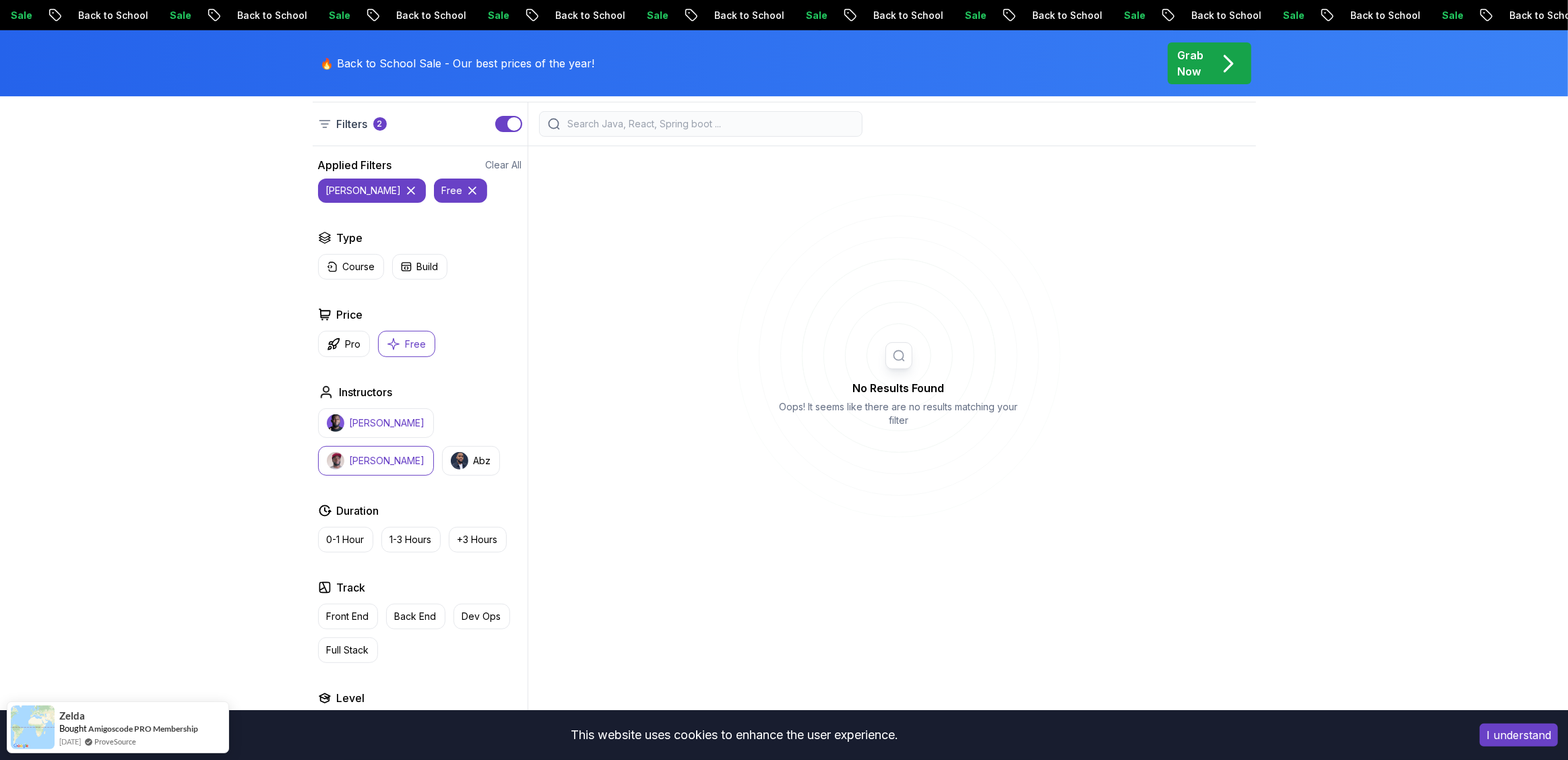
click at [404, 431] on button "Nelson Djalo" at bounding box center [376, 423] width 116 height 30
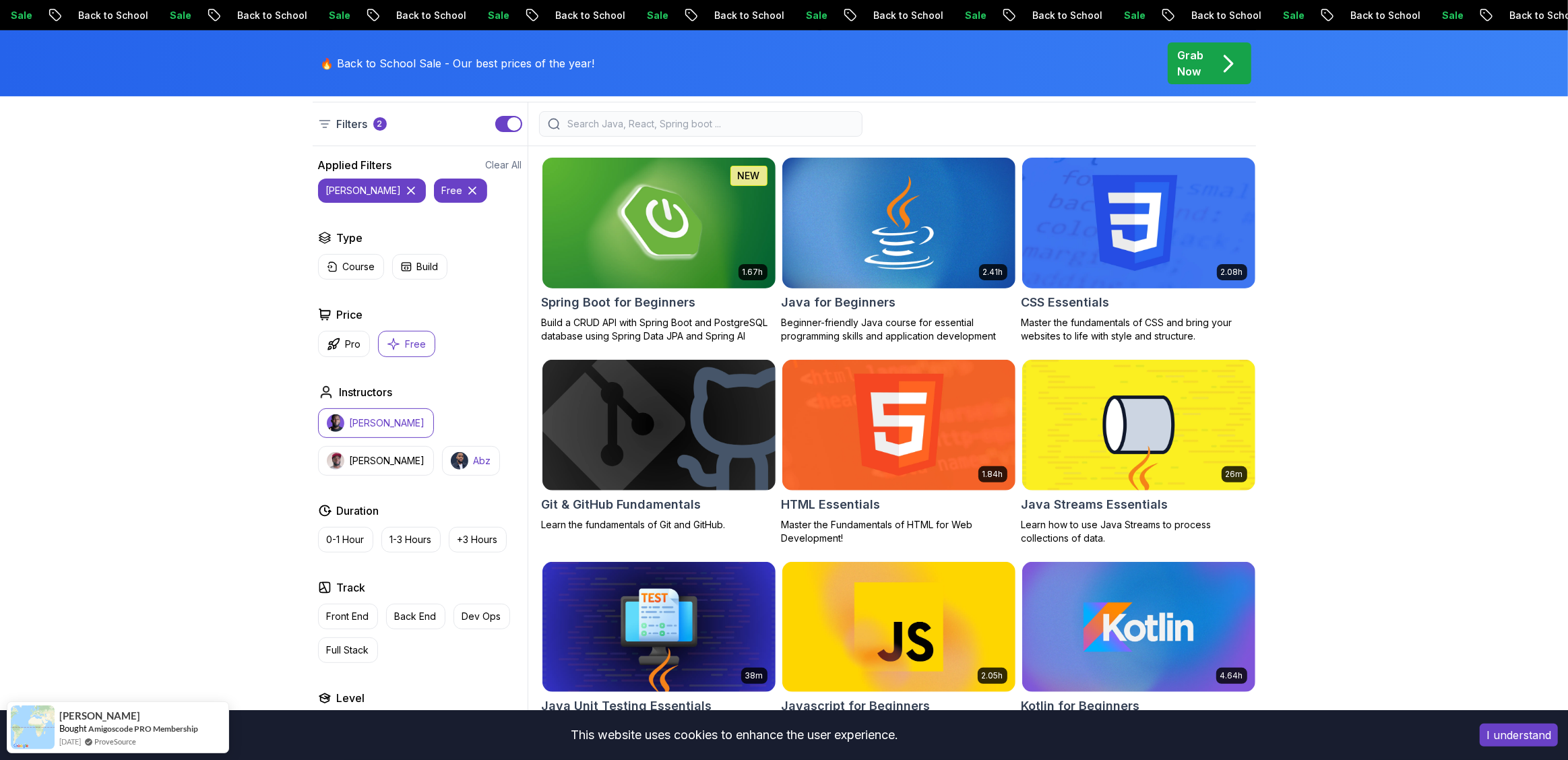
click at [474, 465] on p "Abz" at bounding box center [482, 461] width 18 height 14
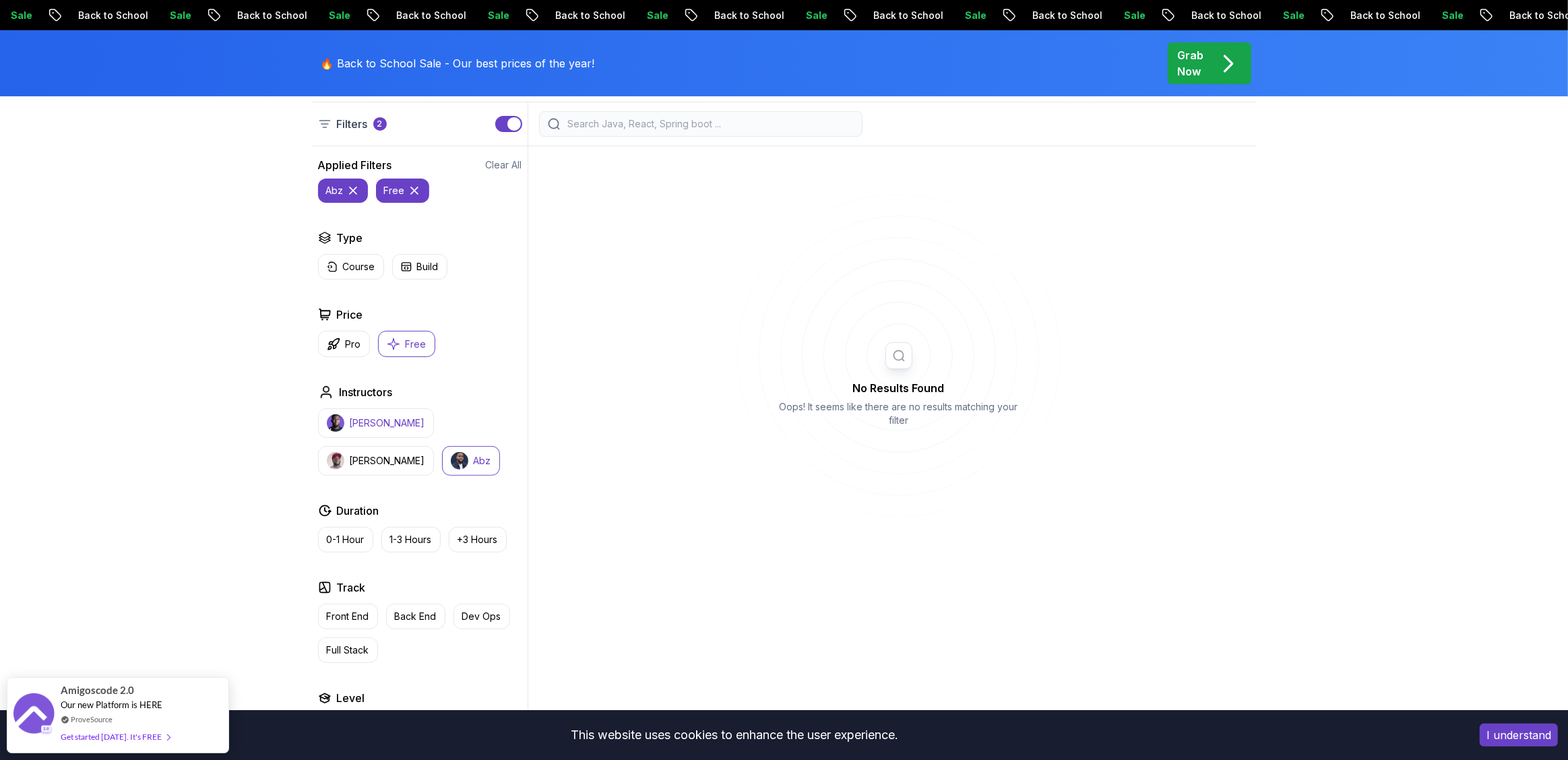
click at [367, 426] on p "Nelson Djalo" at bounding box center [387, 423] width 76 height 14
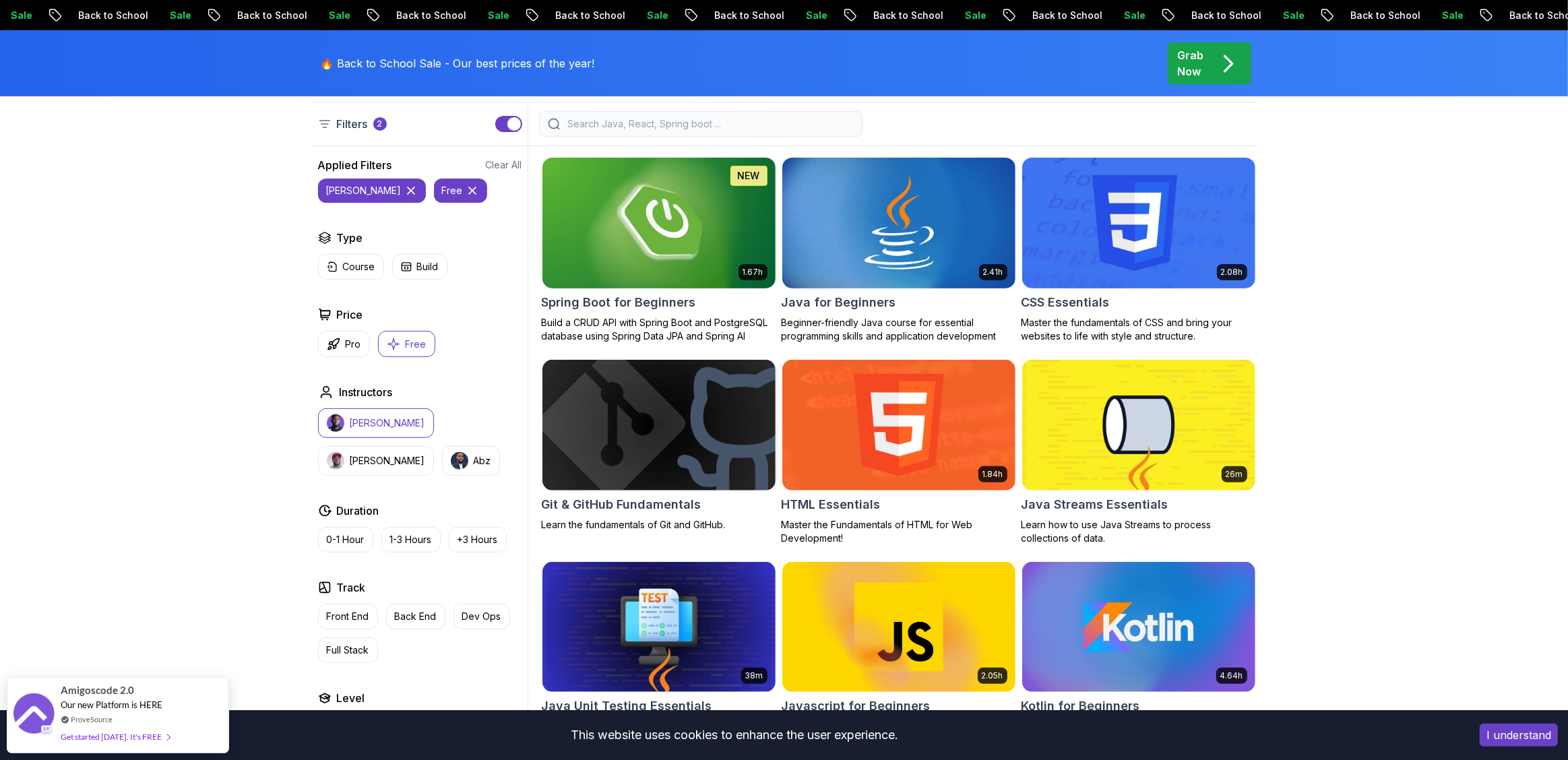
click at [465, 192] on icon at bounding box center [472, 191] width 14 height 14
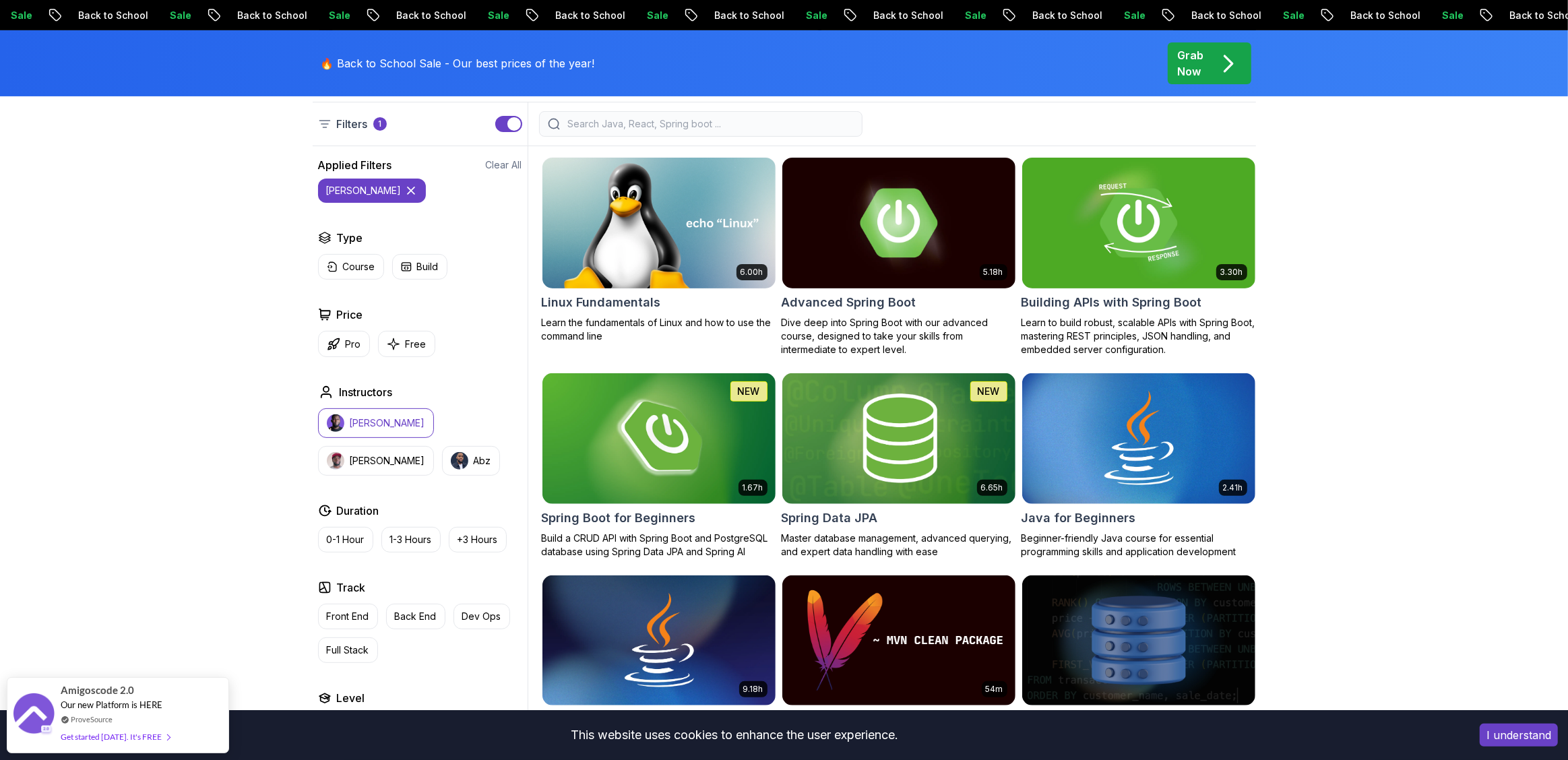
click at [407, 194] on icon at bounding box center [411, 191] width 7 height 7
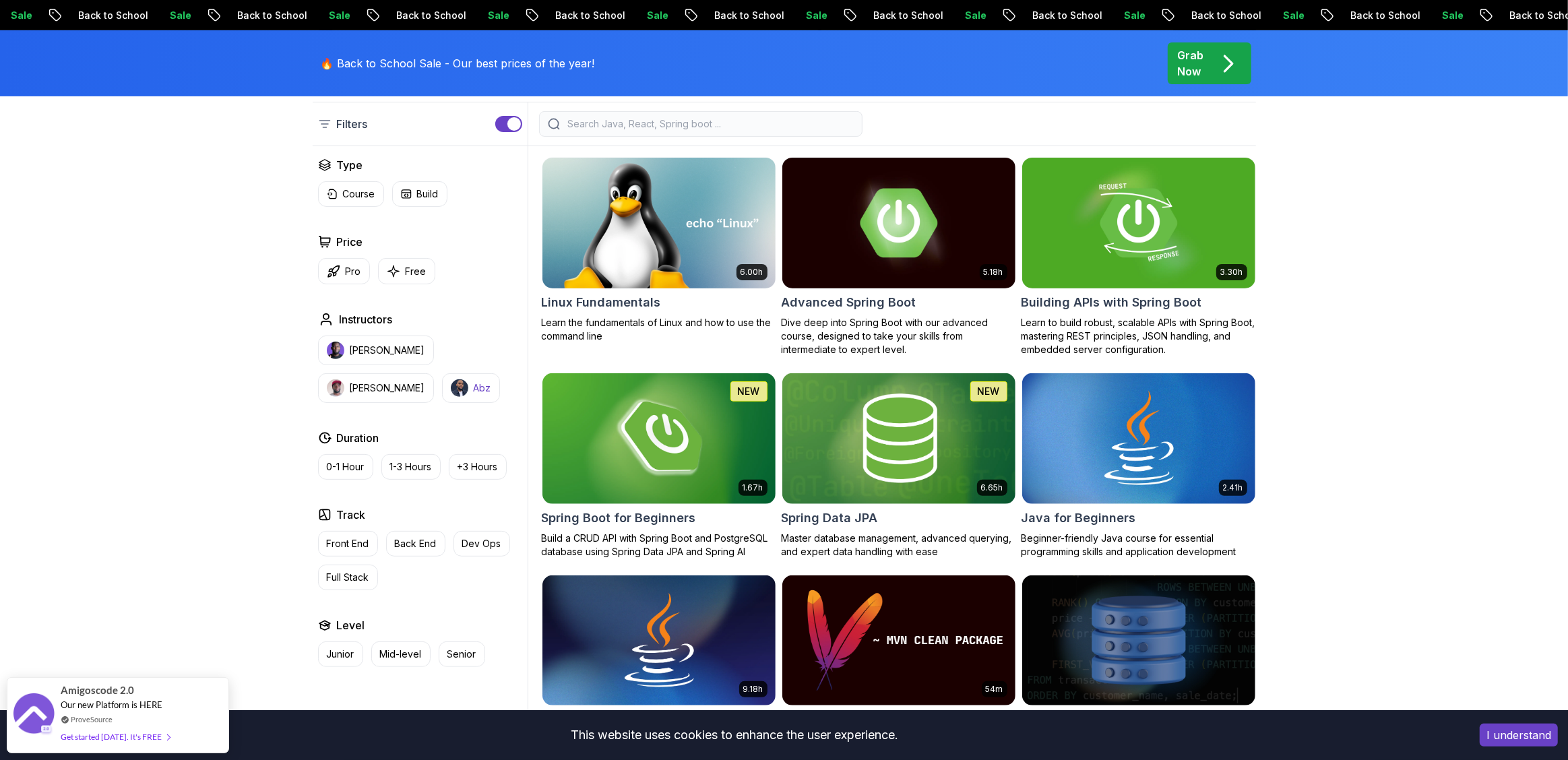
click at [442, 393] on button "Abz" at bounding box center [471, 388] width 58 height 30
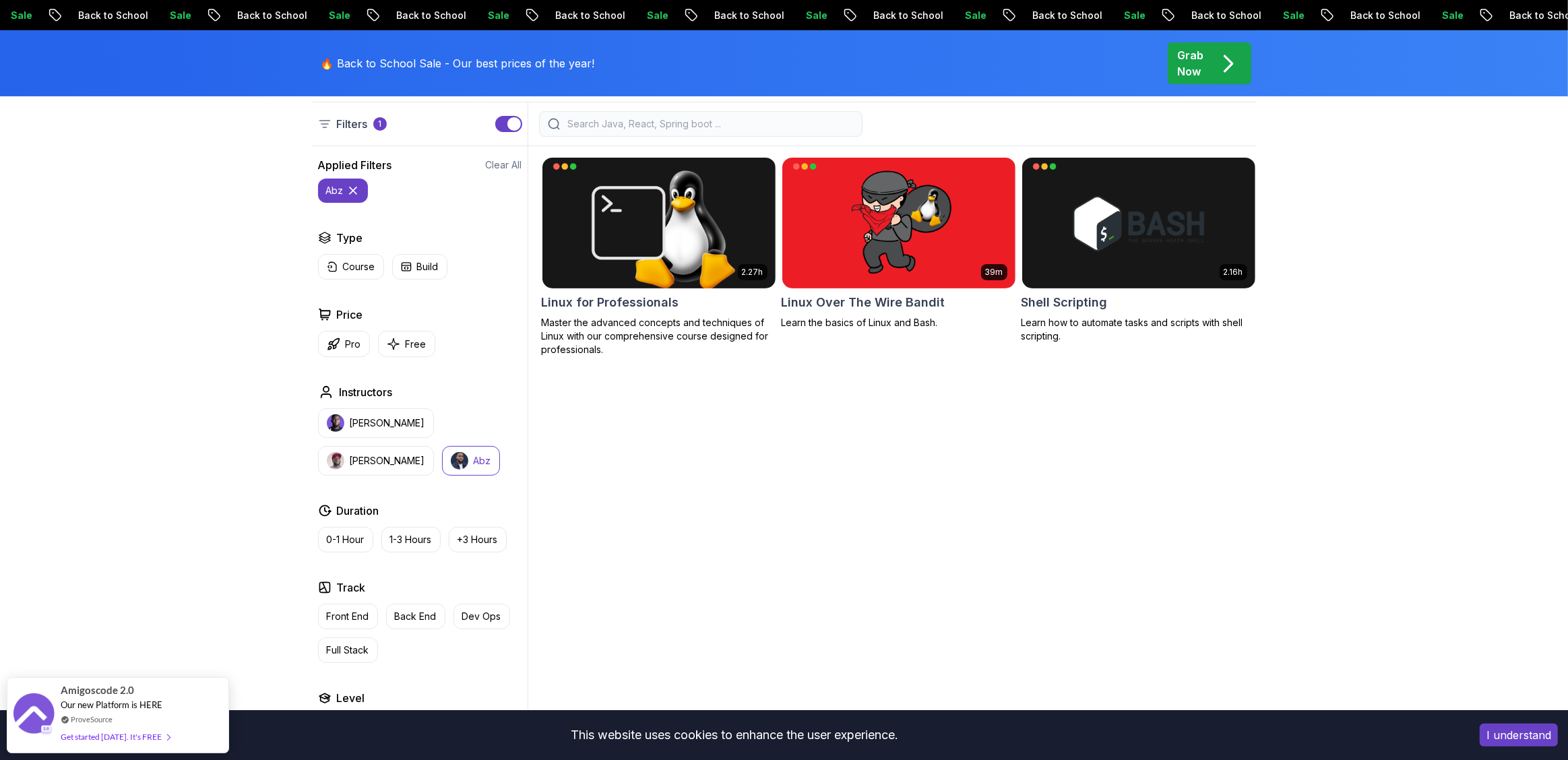
click at [474, 462] on p "Abz" at bounding box center [482, 461] width 18 height 14
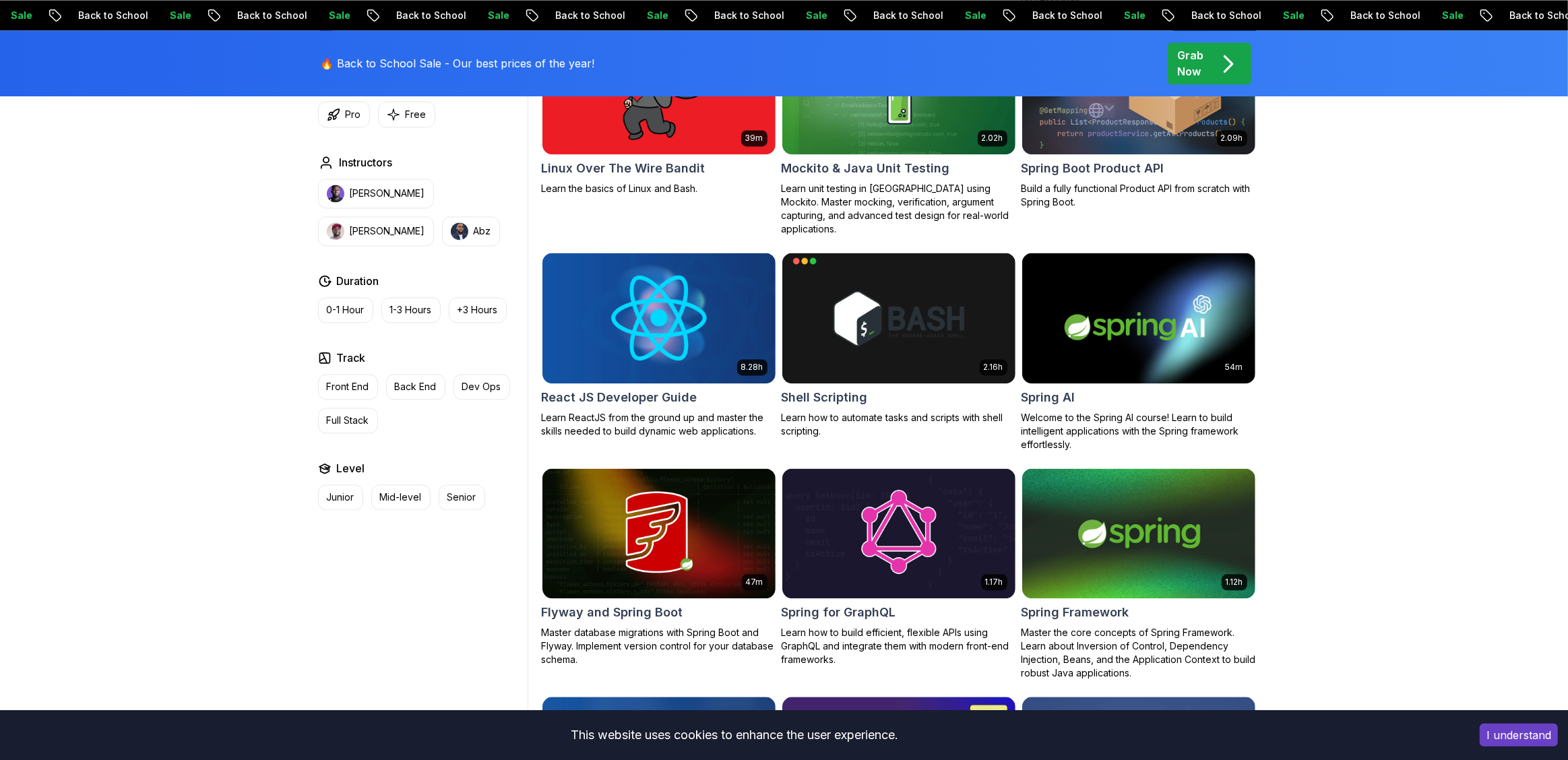
scroll to position [3482, 0]
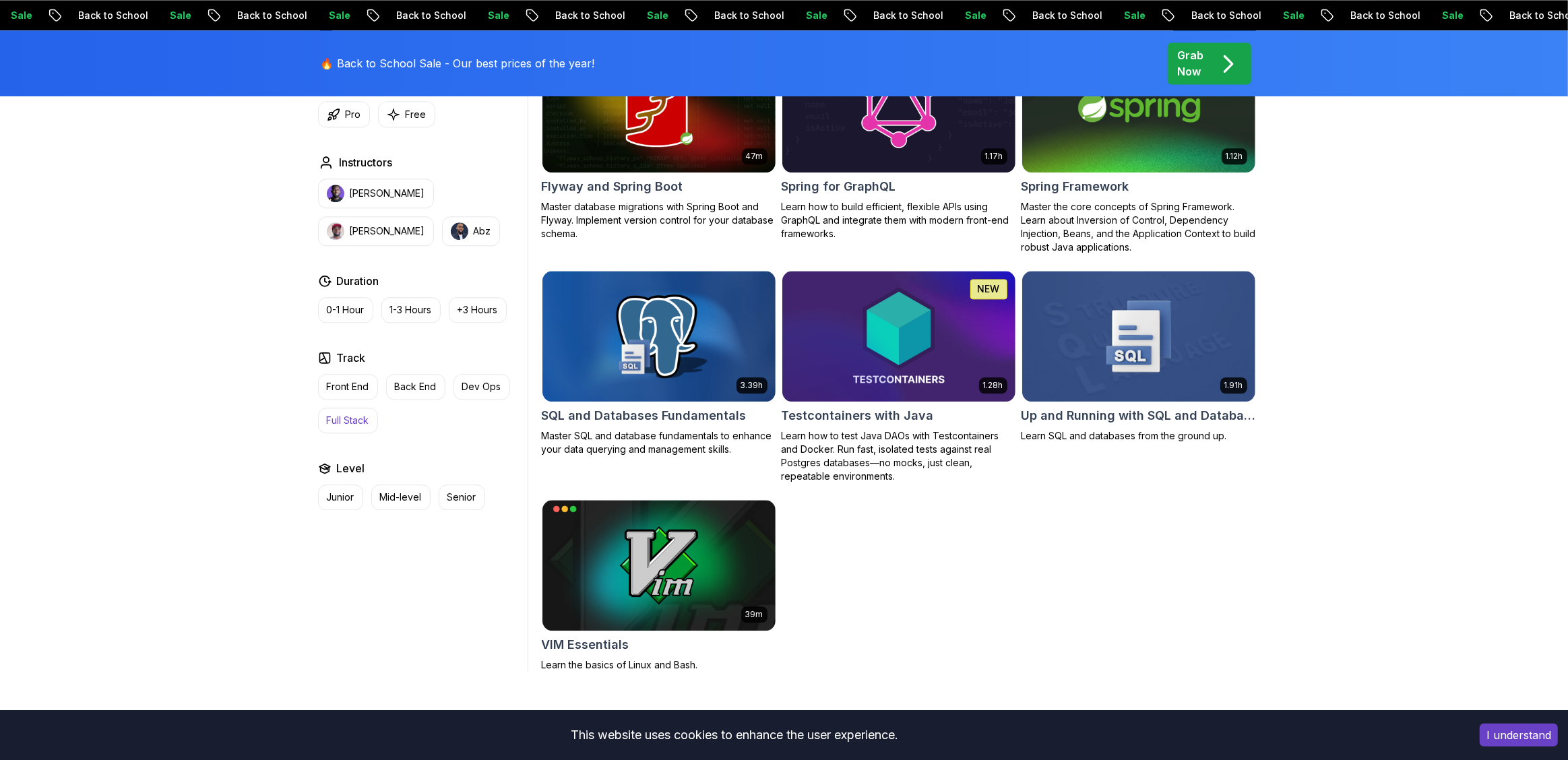
click at [351, 425] on p "Full Stack" at bounding box center [348, 420] width 43 height 14
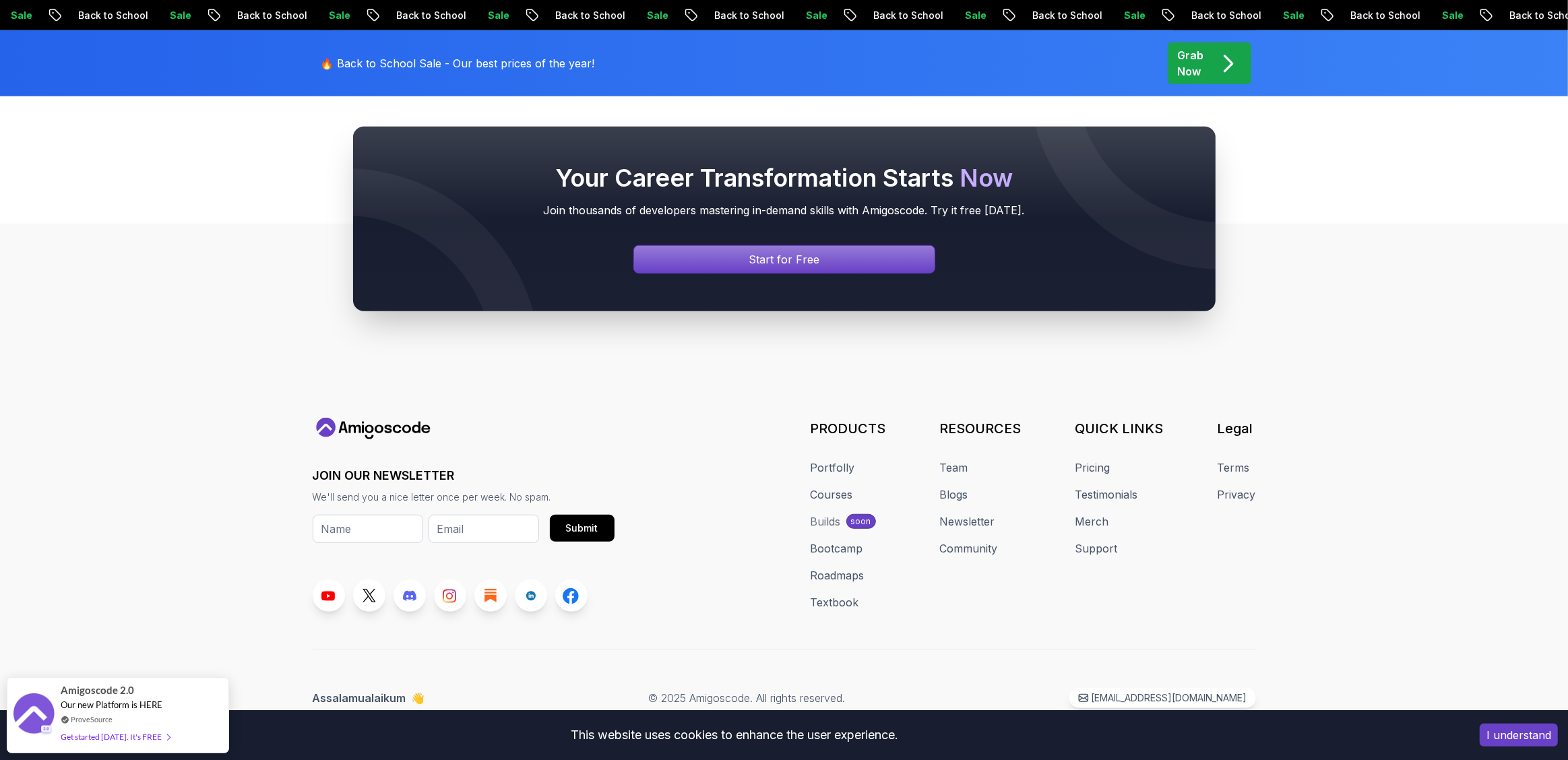
scroll to position [666, 0]
